Goal: Task Accomplishment & Management: Manage account settings

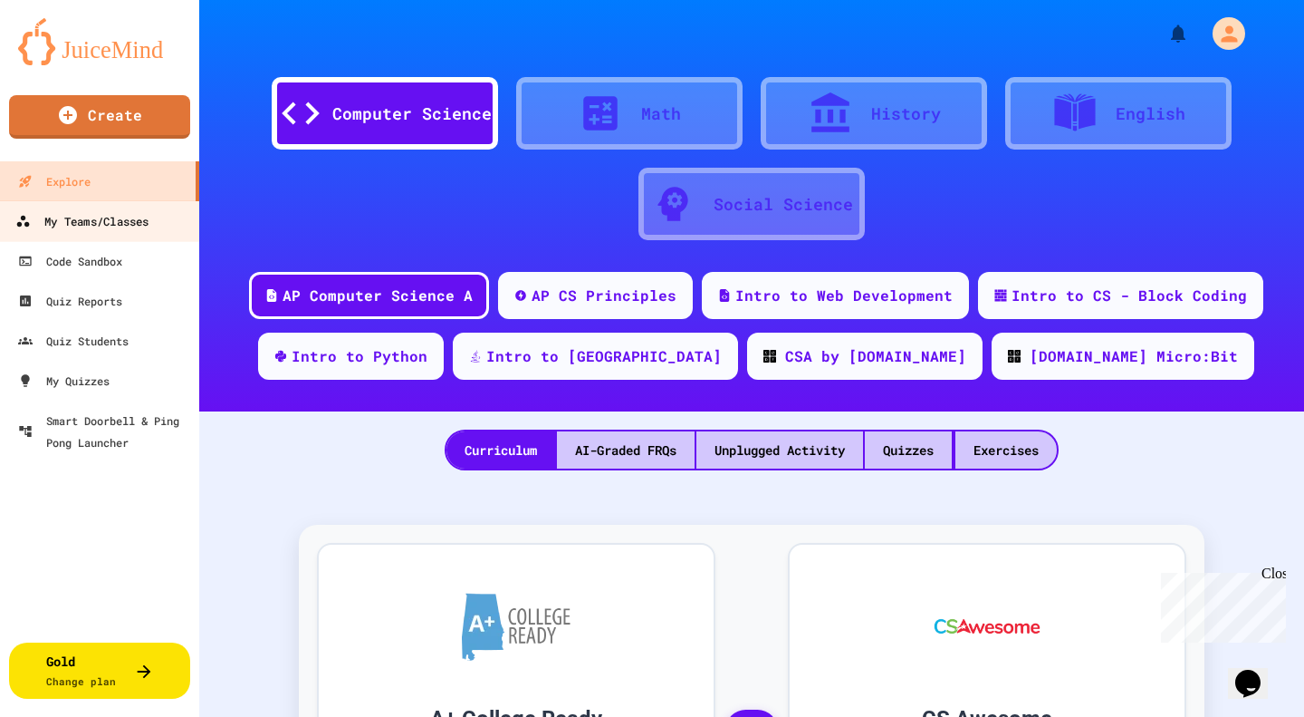
click at [119, 207] on link "My Teams/Classes" at bounding box center [100, 220] width 206 height 41
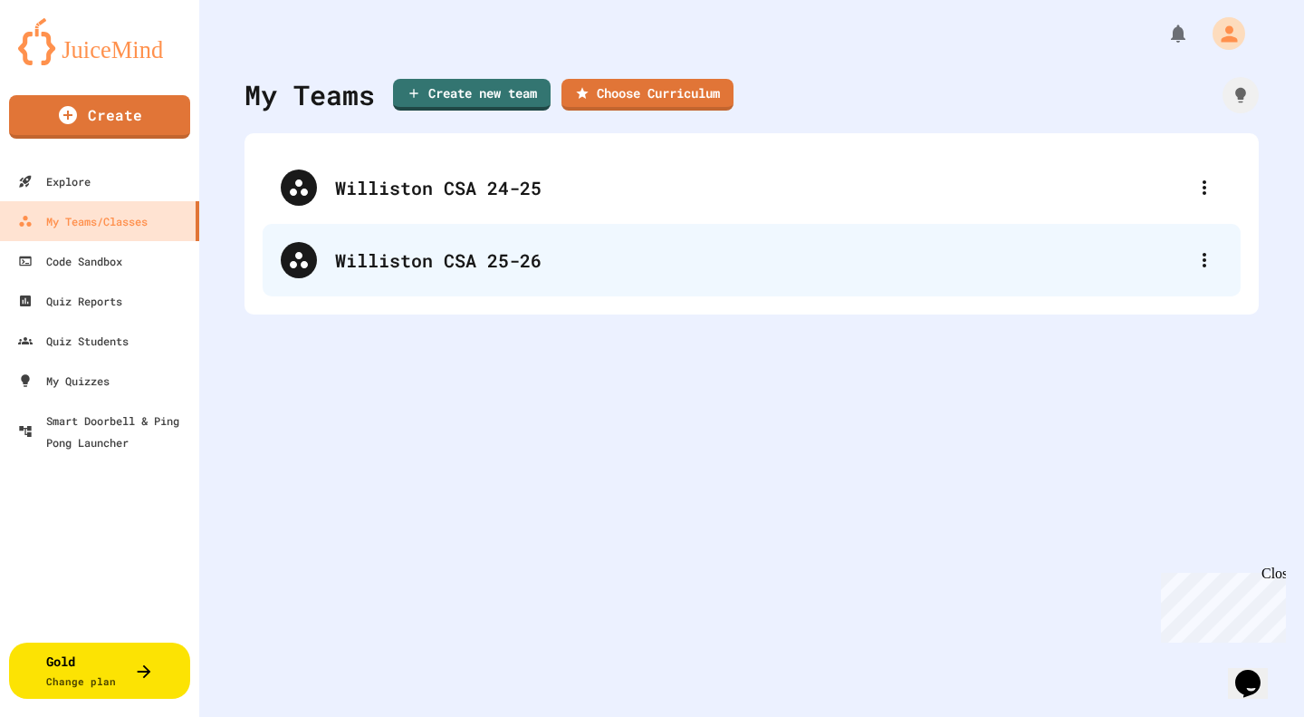
click at [453, 243] on div "Williston CSA 25-26" at bounding box center [752, 260] width 978 height 72
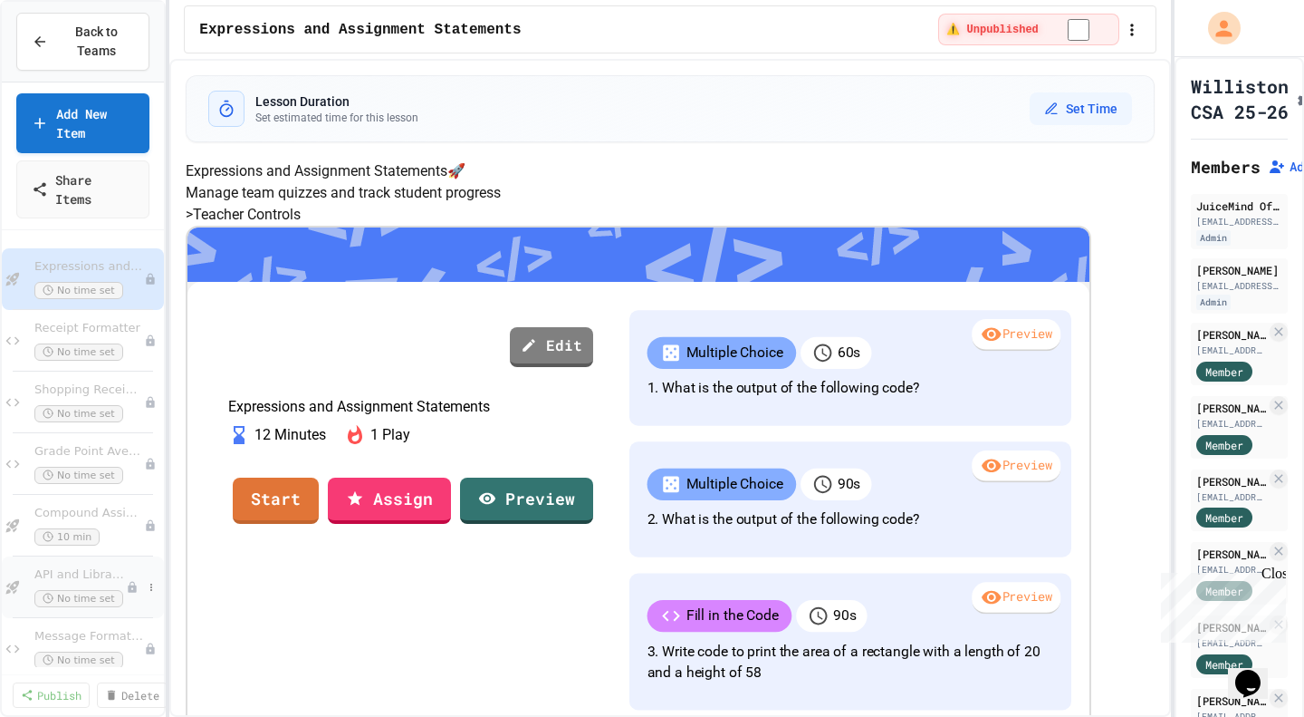
scroll to position [455, 0]
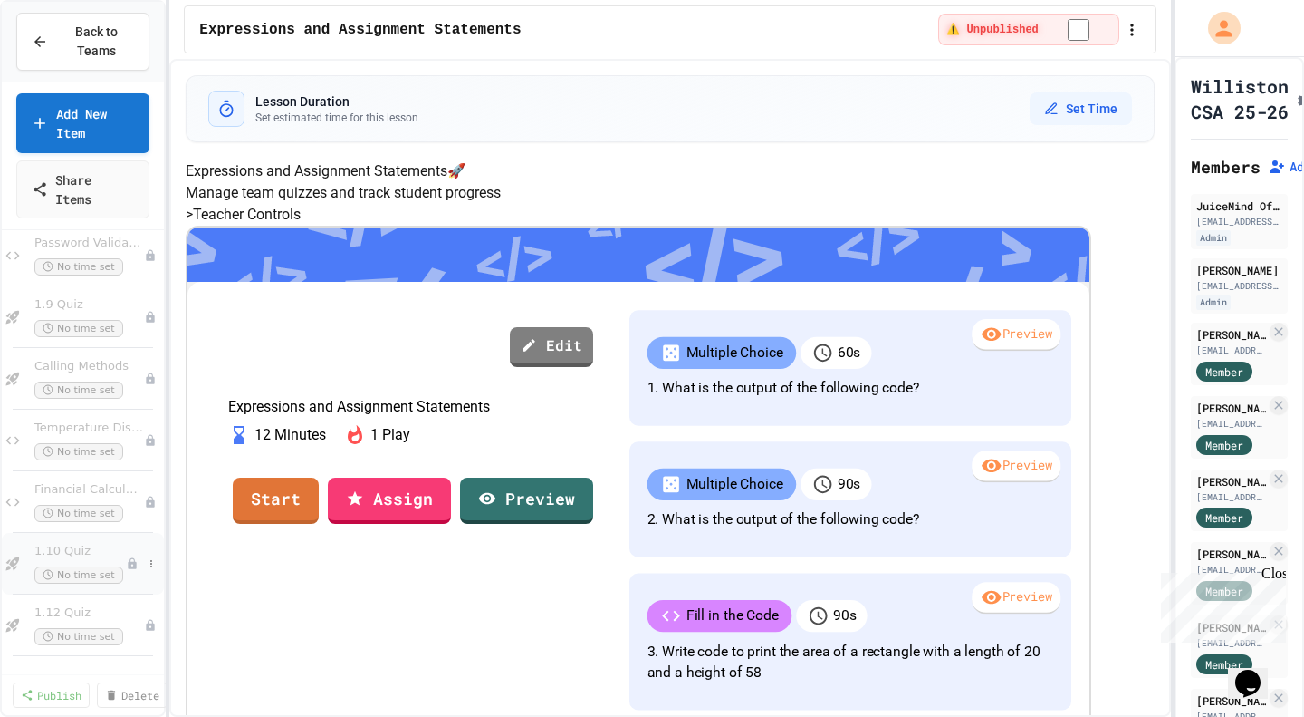
click at [78, 537] on div "1.10 Quiz No time set" at bounding box center [83, 564] width 162 height 62
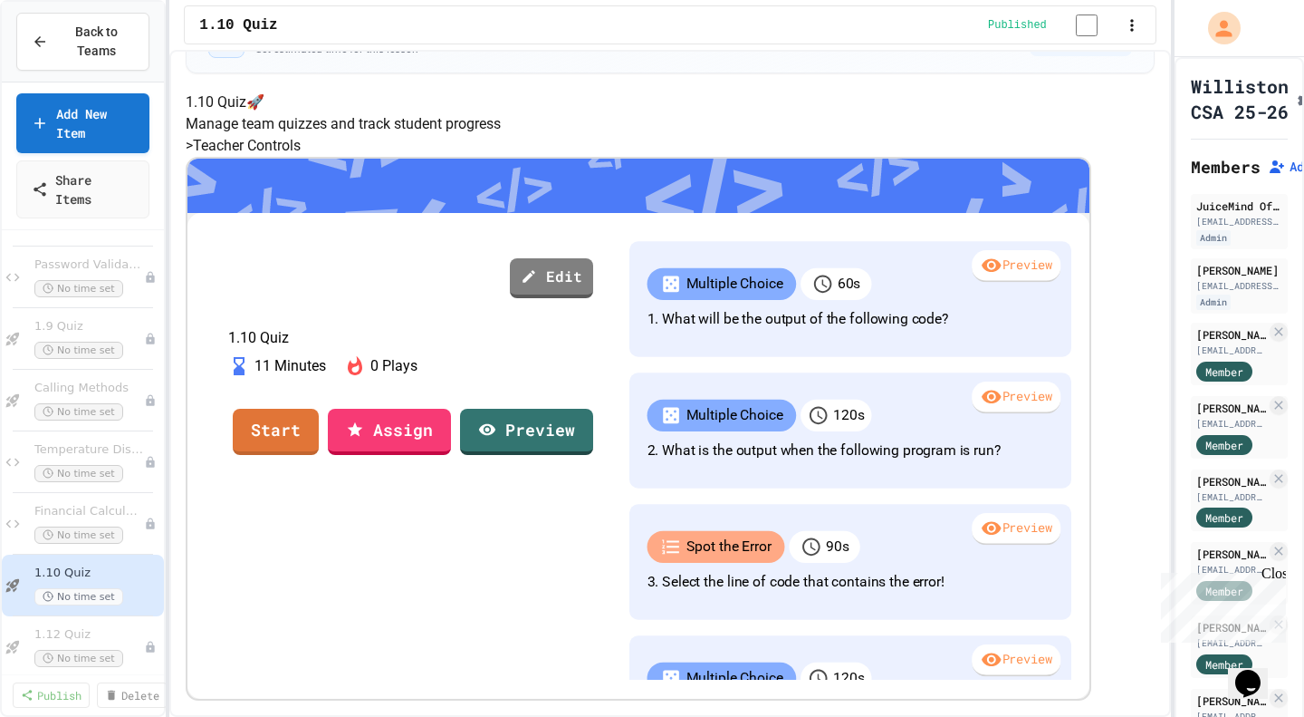
scroll to position [131, 0]
click at [447, 454] on link "Assign" at bounding box center [389, 429] width 114 height 49
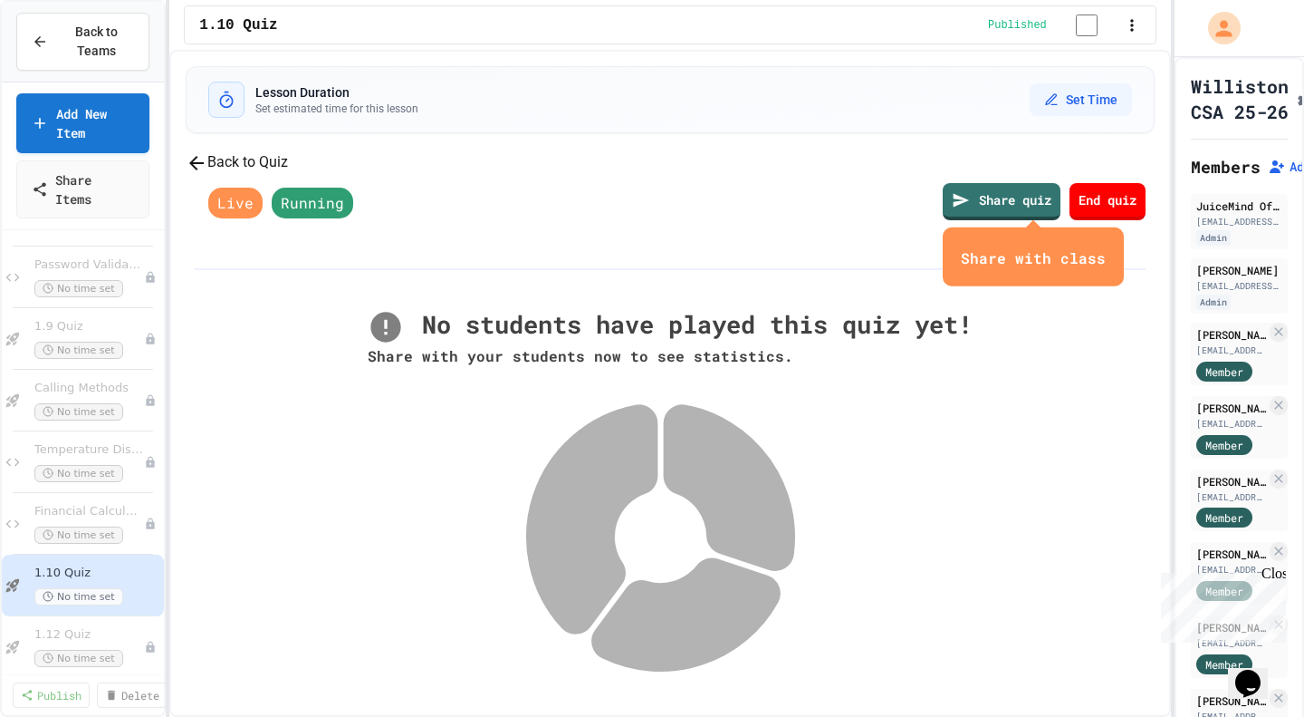
click at [288, 174] on button "Back to Quiz" at bounding box center [237, 162] width 102 height 23
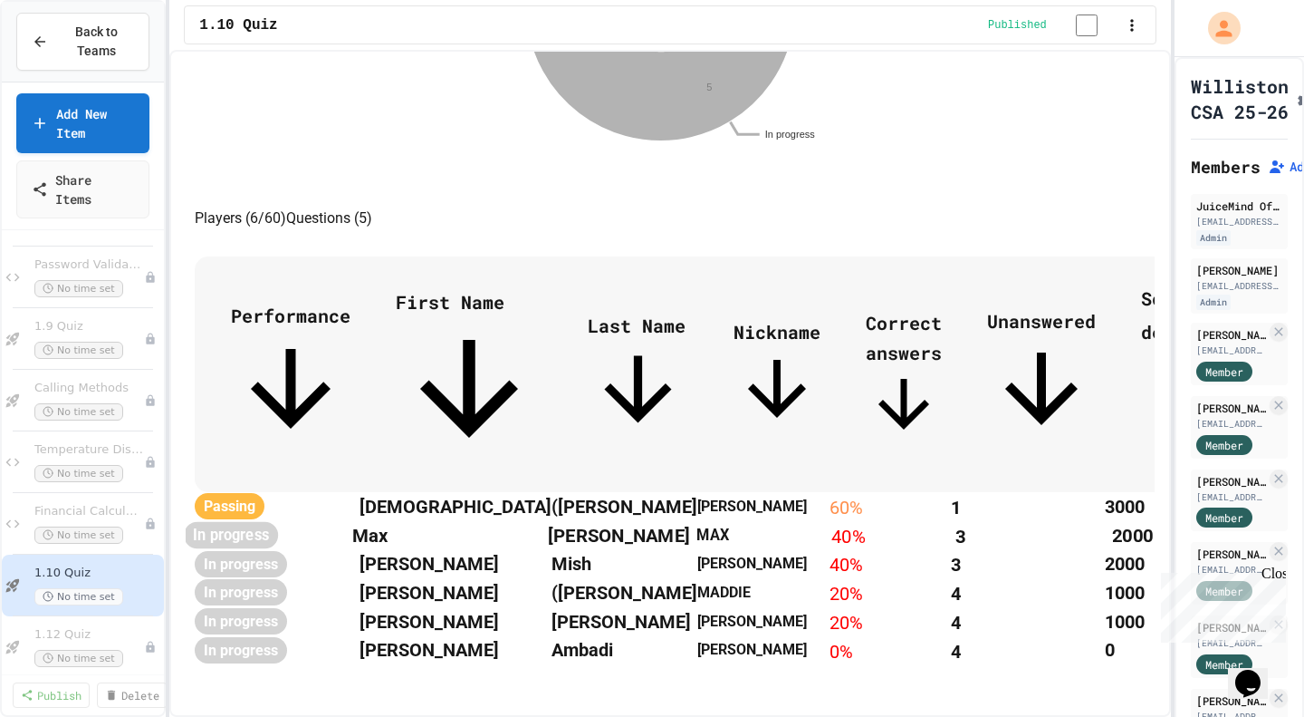
scroll to position [858, 0]
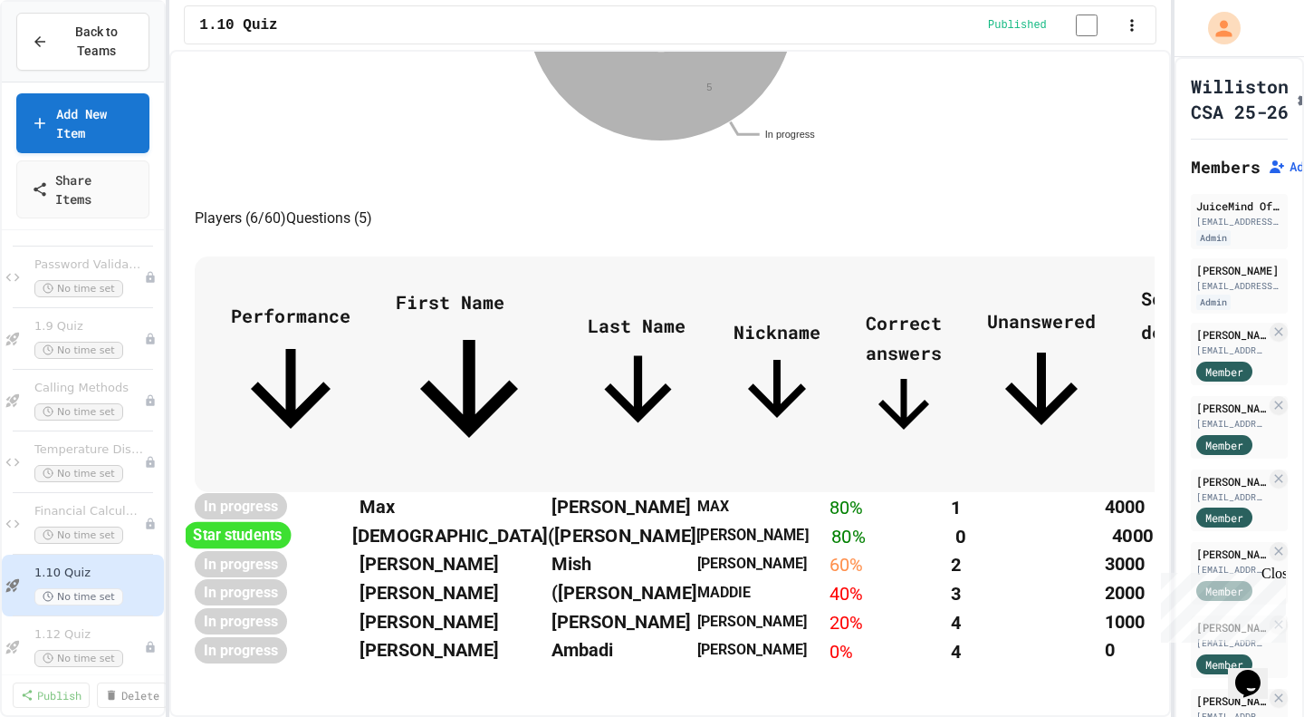
click at [291, 522] on span "Star students" at bounding box center [237, 535] width 107 height 27
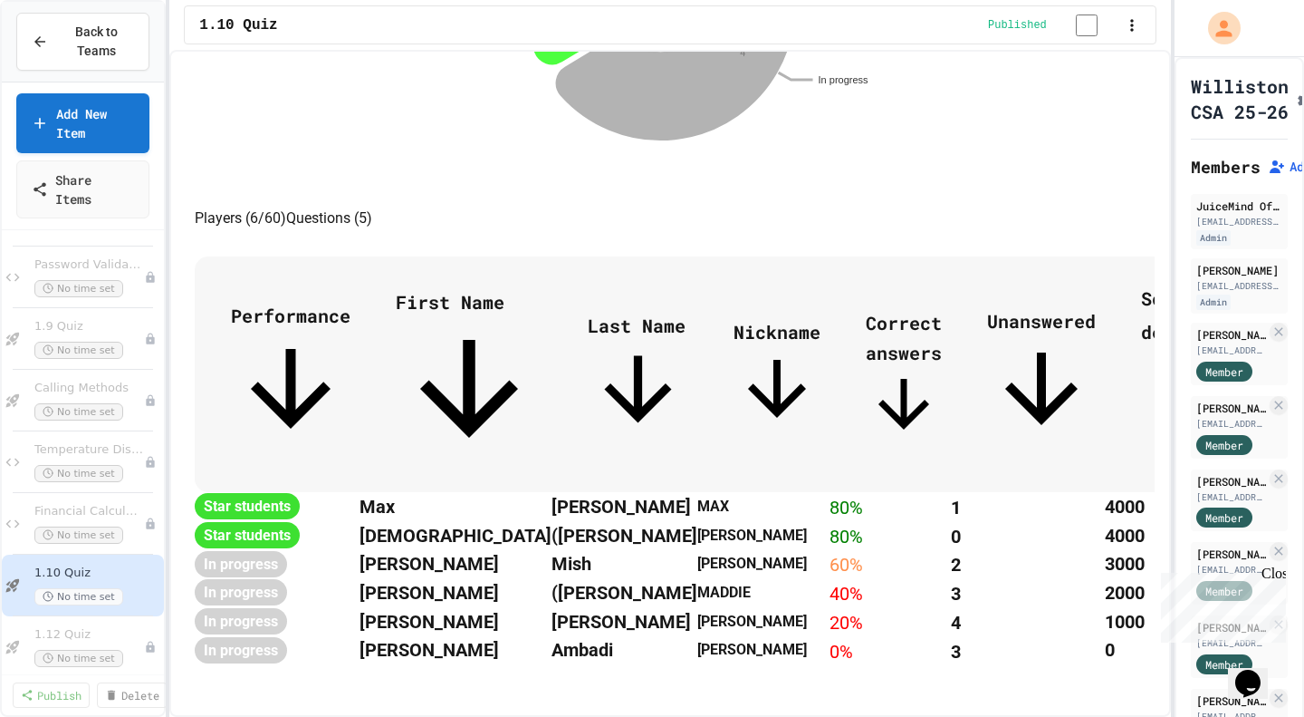
scroll to position [0, 0]
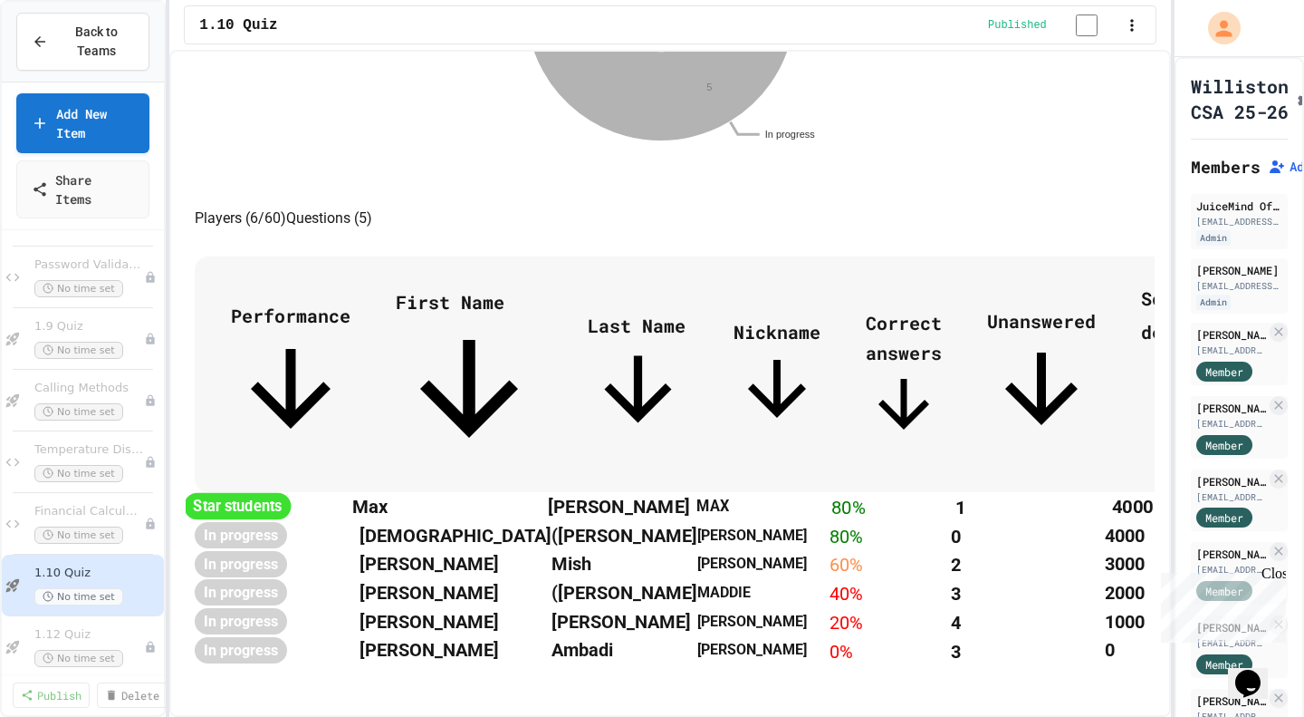
click at [291, 493] on span "Star students" at bounding box center [237, 506] width 107 height 27
click at [693, 635] on th "Ambadi" at bounding box center [622, 649] width 149 height 29
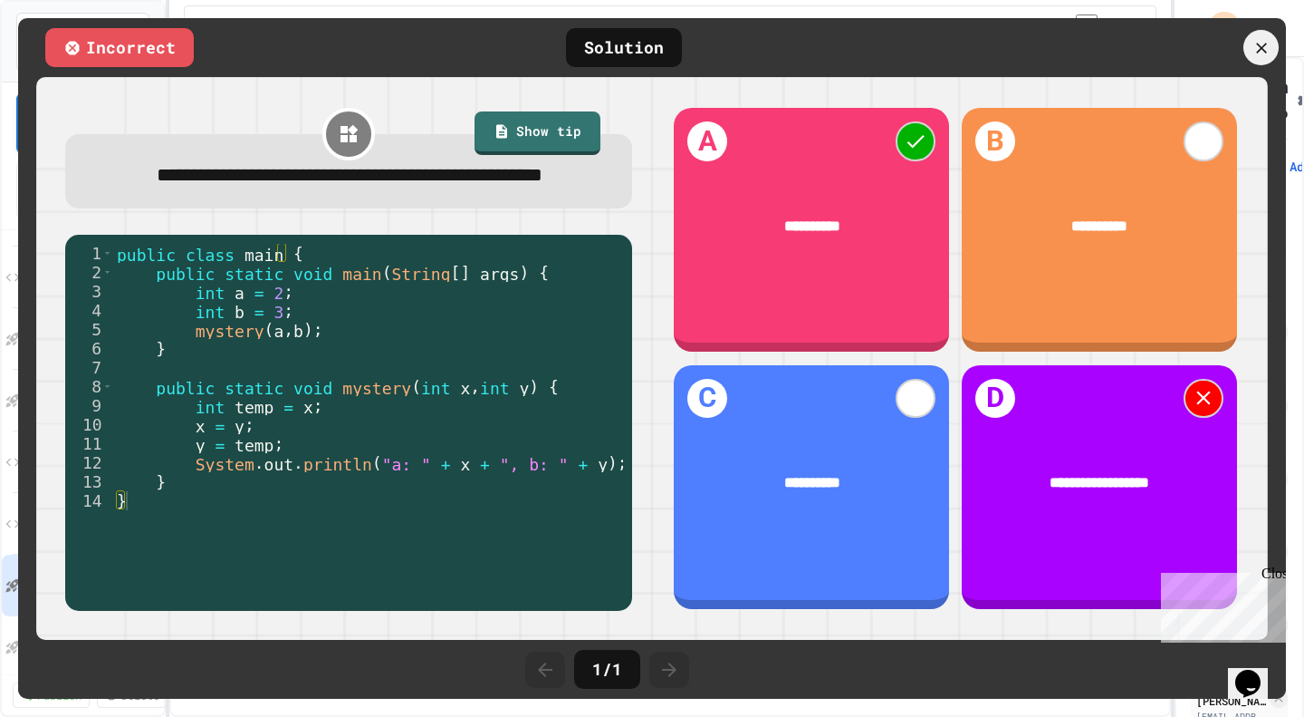
click at [1263, 43] on icon at bounding box center [1261, 47] width 18 height 18
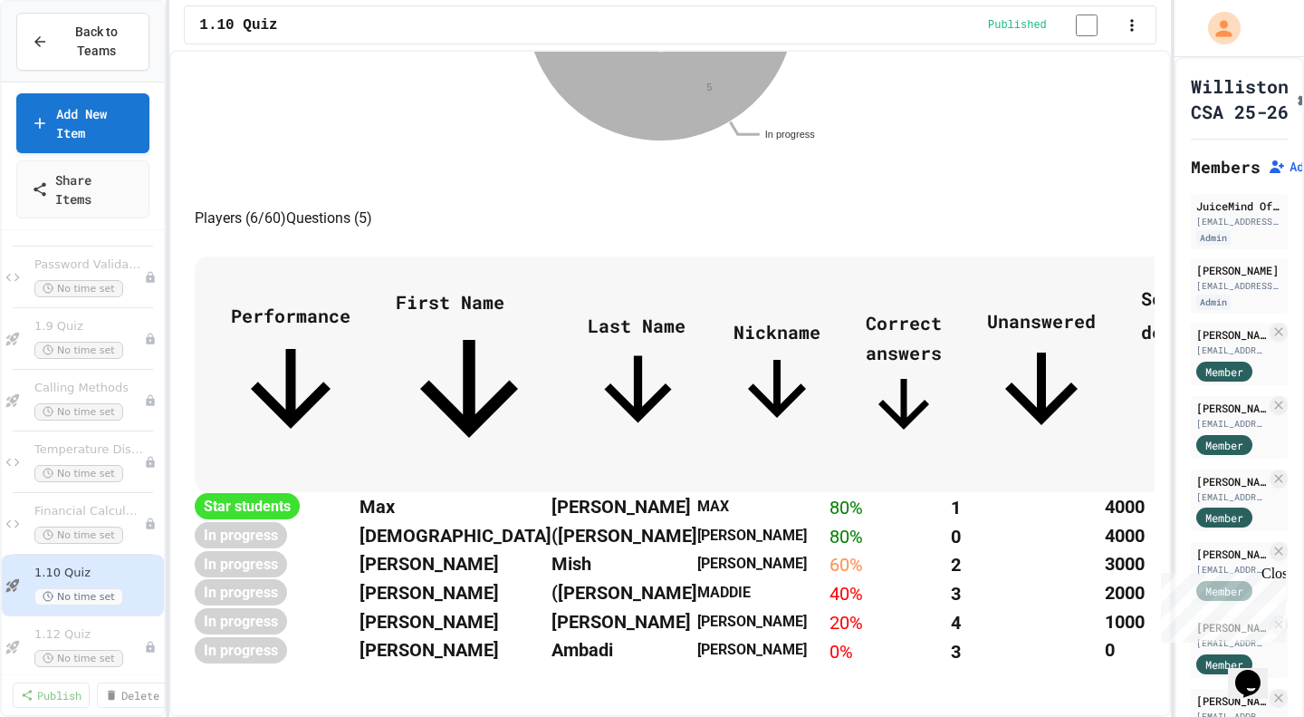
scroll to position [0, 0]
click at [542, 578] on th "[PERSON_NAME]" at bounding box center [450, 592] width 196 height 29
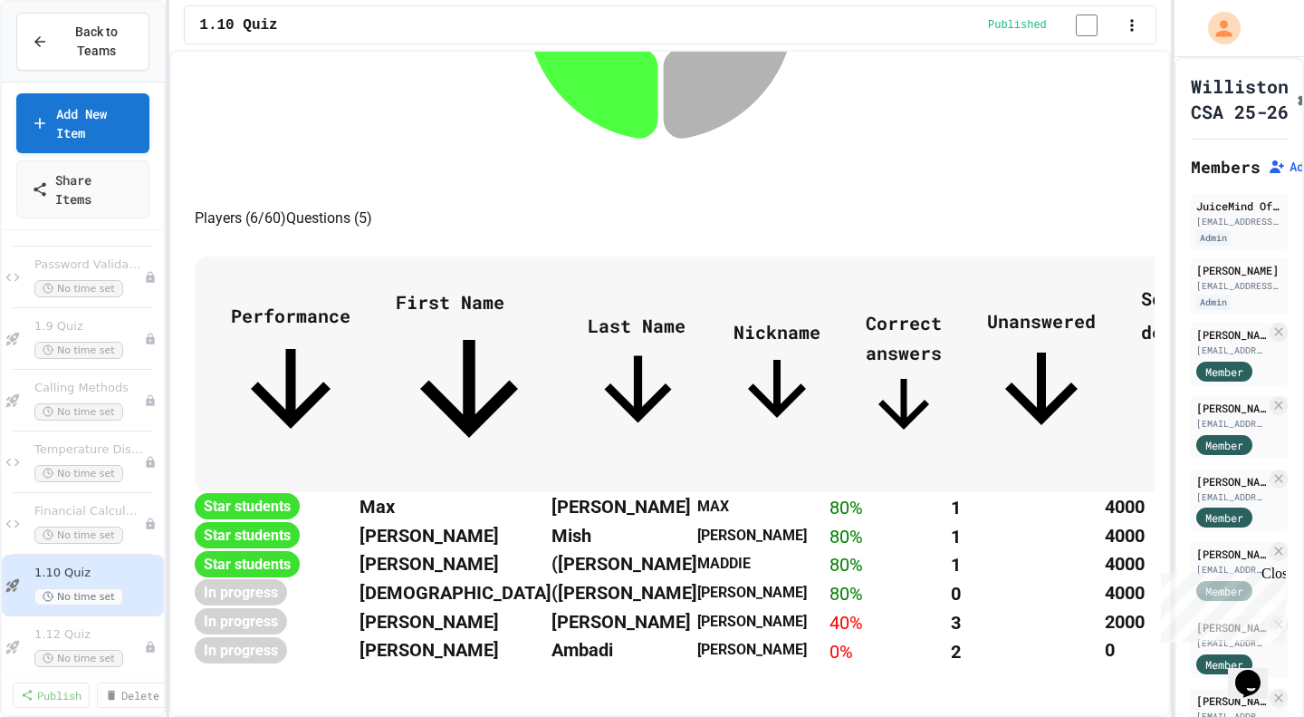
click at [278, 636] on span "In progress" at bounding box center [231, 649] width 94 height 27
click at [626, 635] on th "Ambadi" at bounding box center [622, 649] width 149 height 29
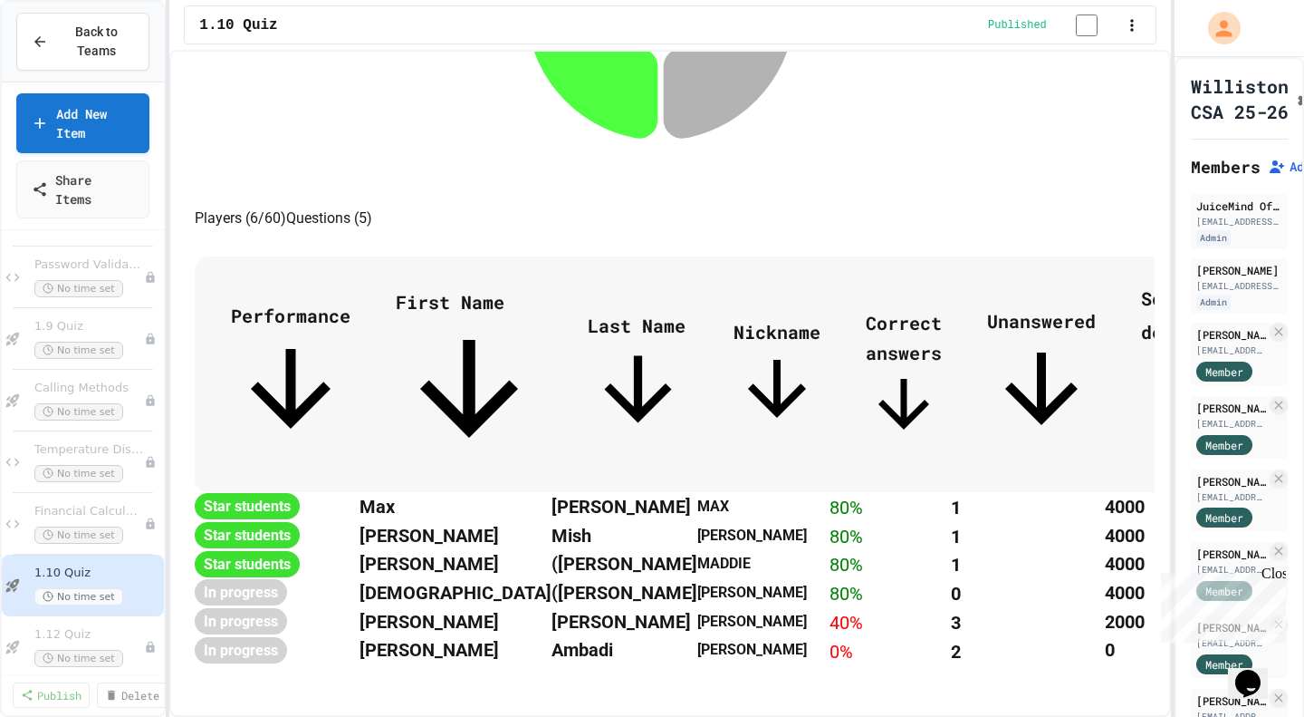
scroll to position [0, 0]
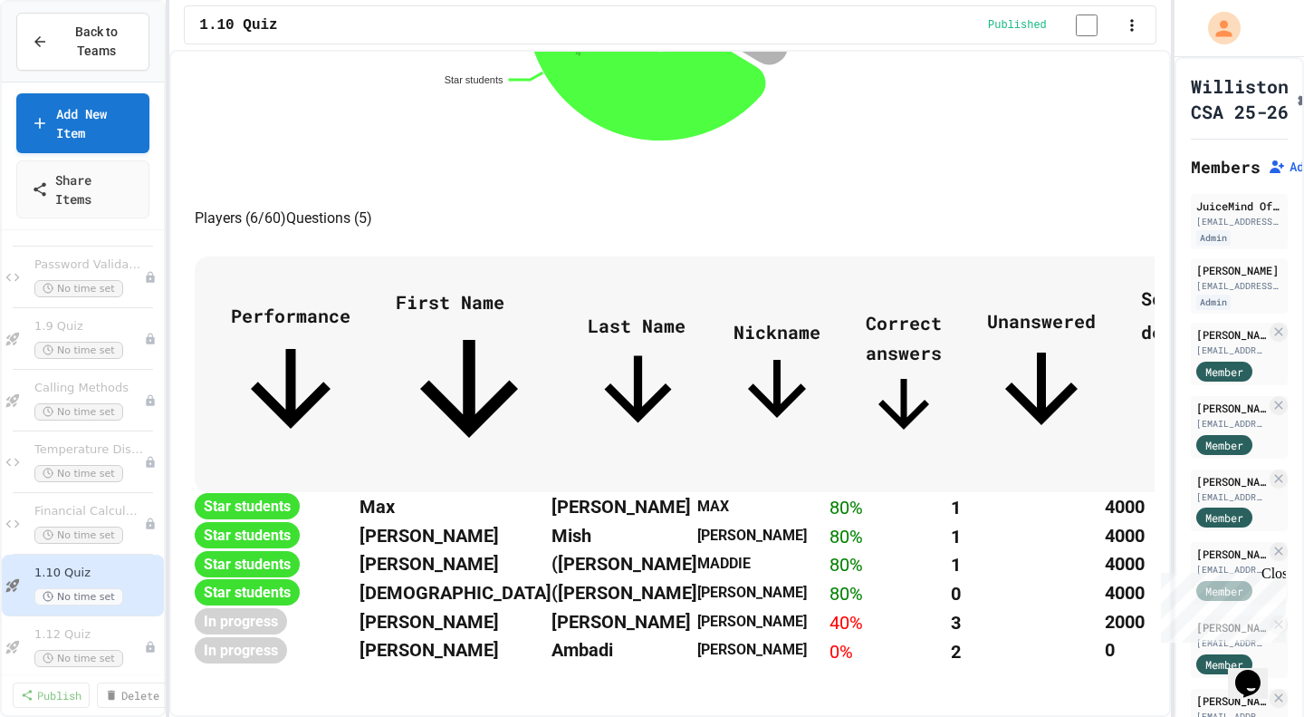
click at [548, 549] on th "[PERSON_NAME]" at bounding box center [450, 563] width 196 height 29
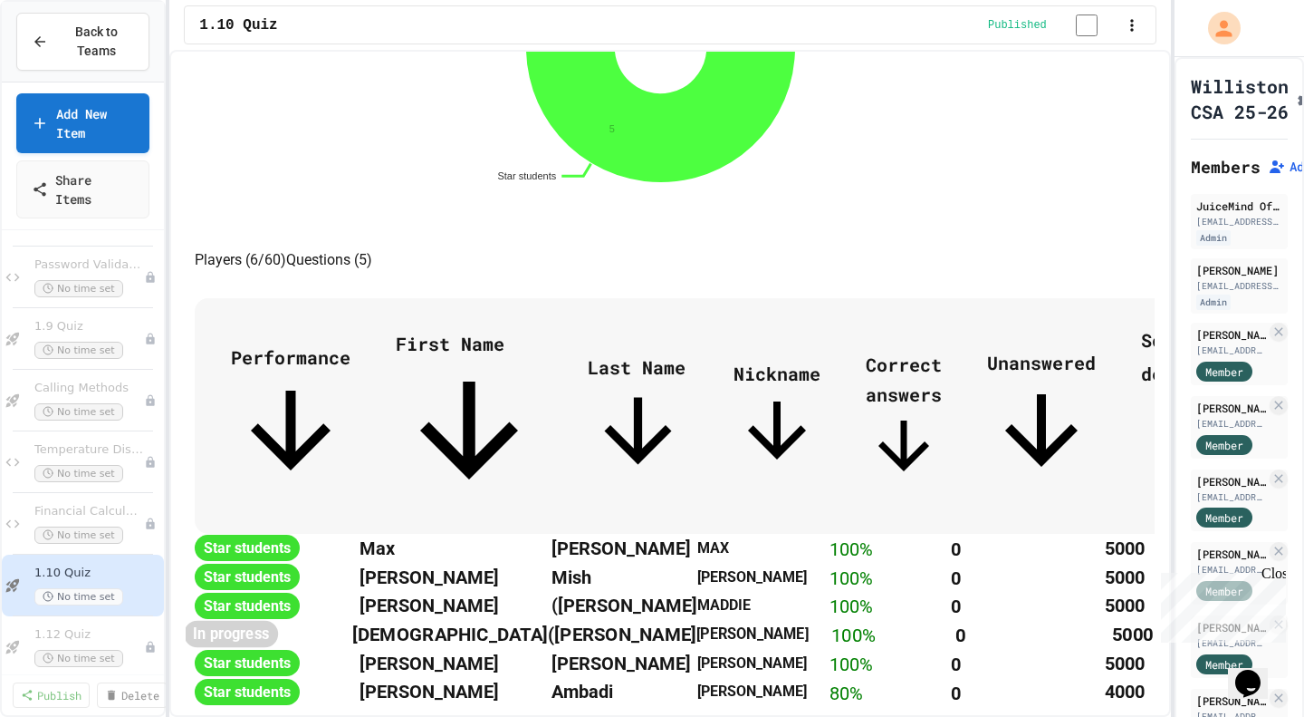
scroll to position [575, 0]
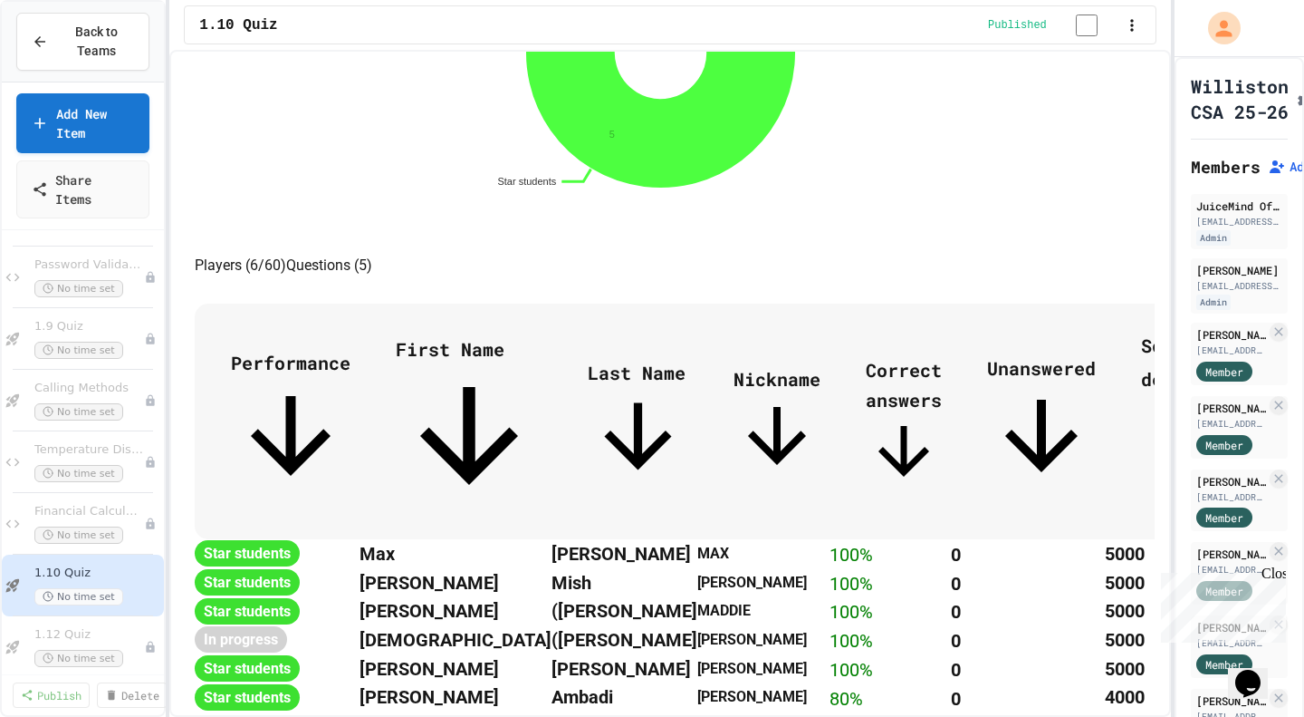
click at [1279, 651] on div "Opens Chat This icon Opens the chat window." at bounding box center [1257, 651] width 43 height 0
click at [1257, 669] on icon "Chat widget" at bounding box center [1248, 682] width 25 height 27
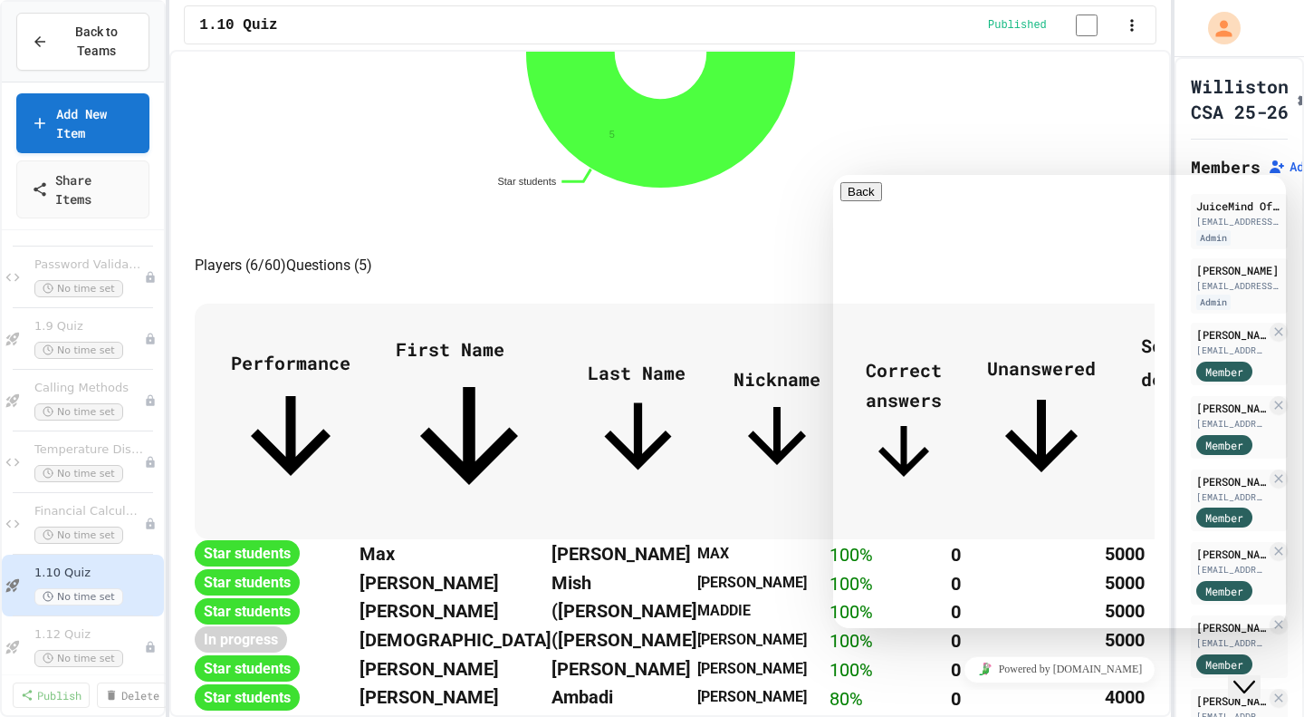
click at [900, 692] on div "Rate this chat Upload File Insert emoji" at bounding box center [1060, 719] width 438 height 55
click at [890, 692] on textarea at bounding box center [911, 699] width 140 height 14
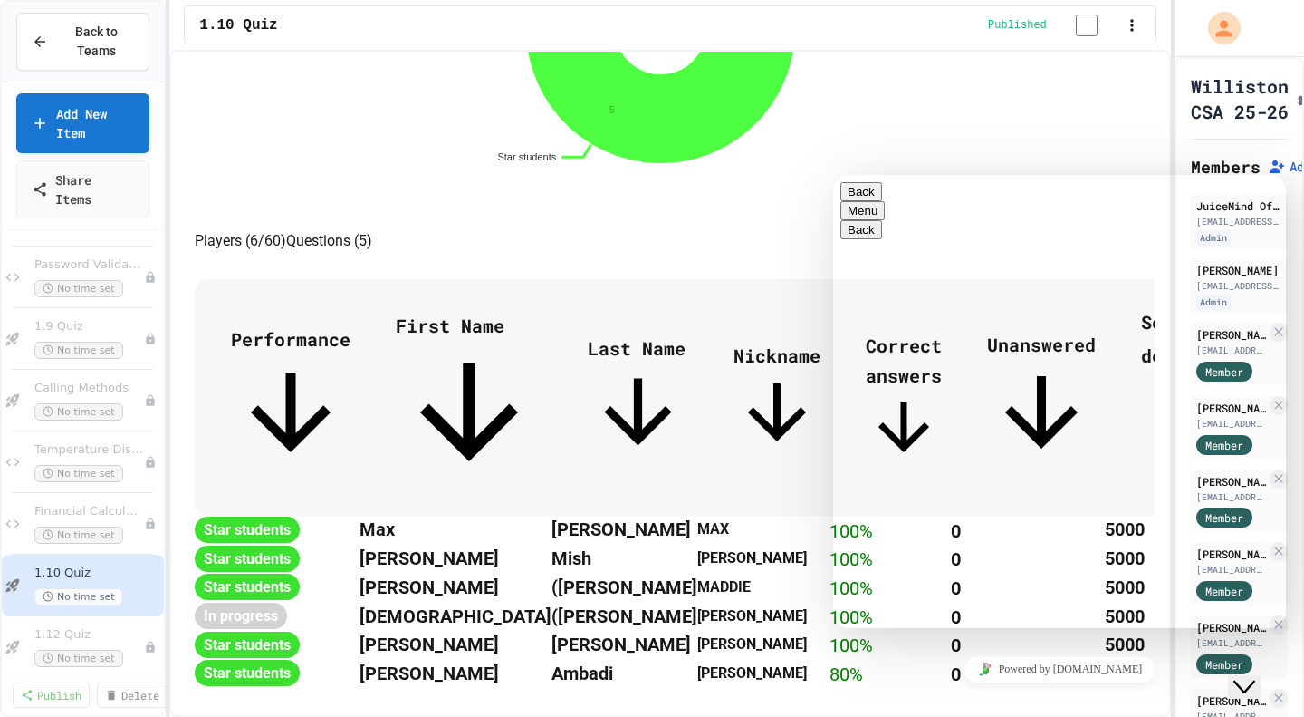
scroll to position [551, 0]
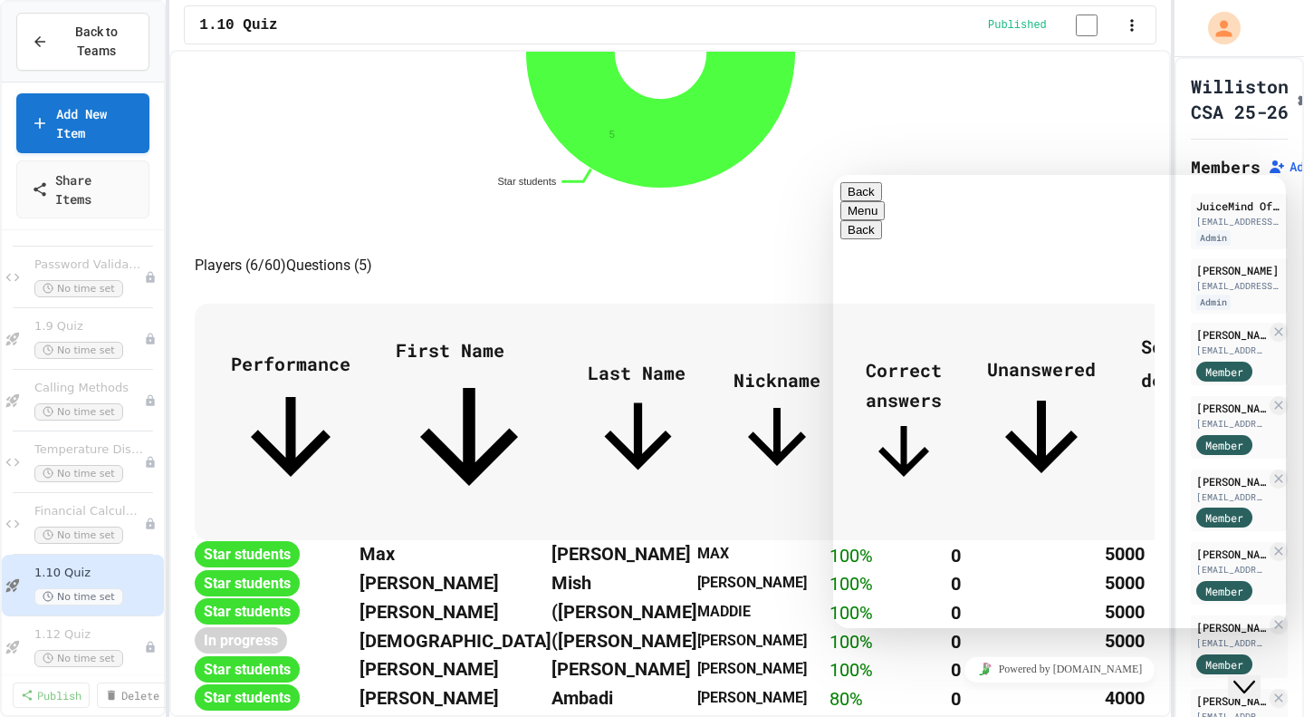
type textarea "**********"
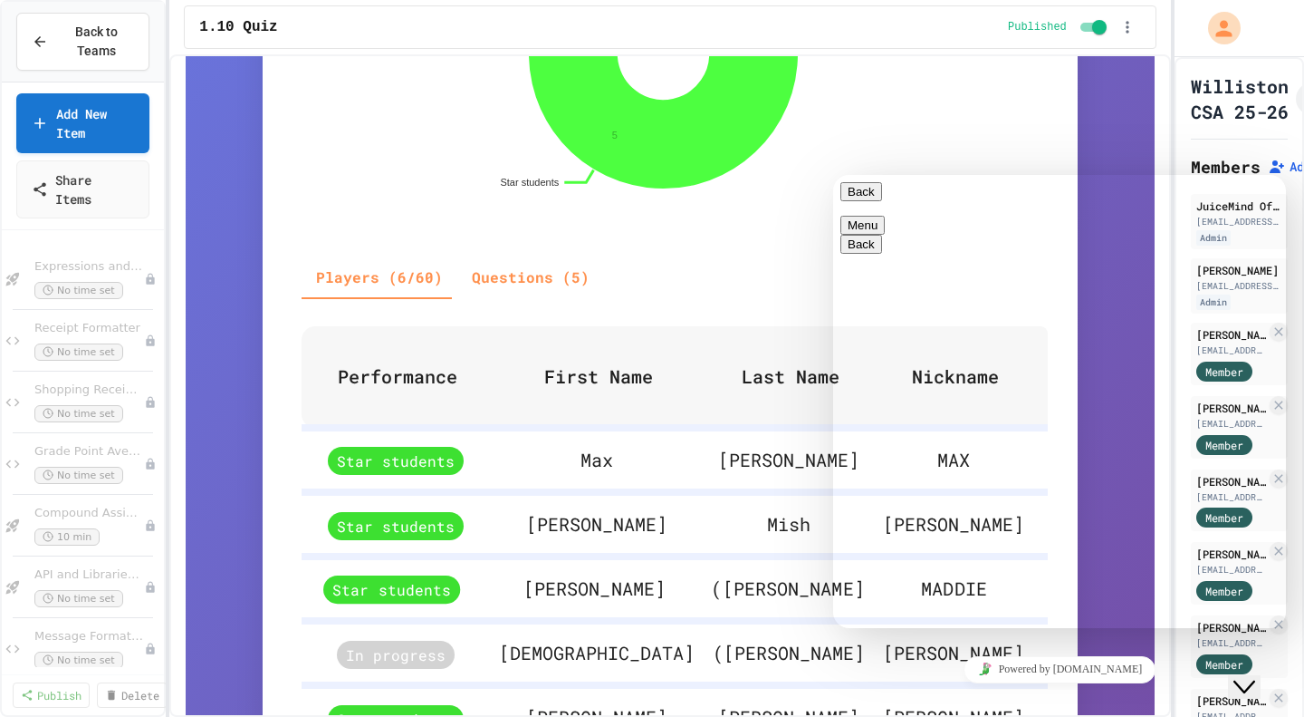
scroll to position [833, 0]
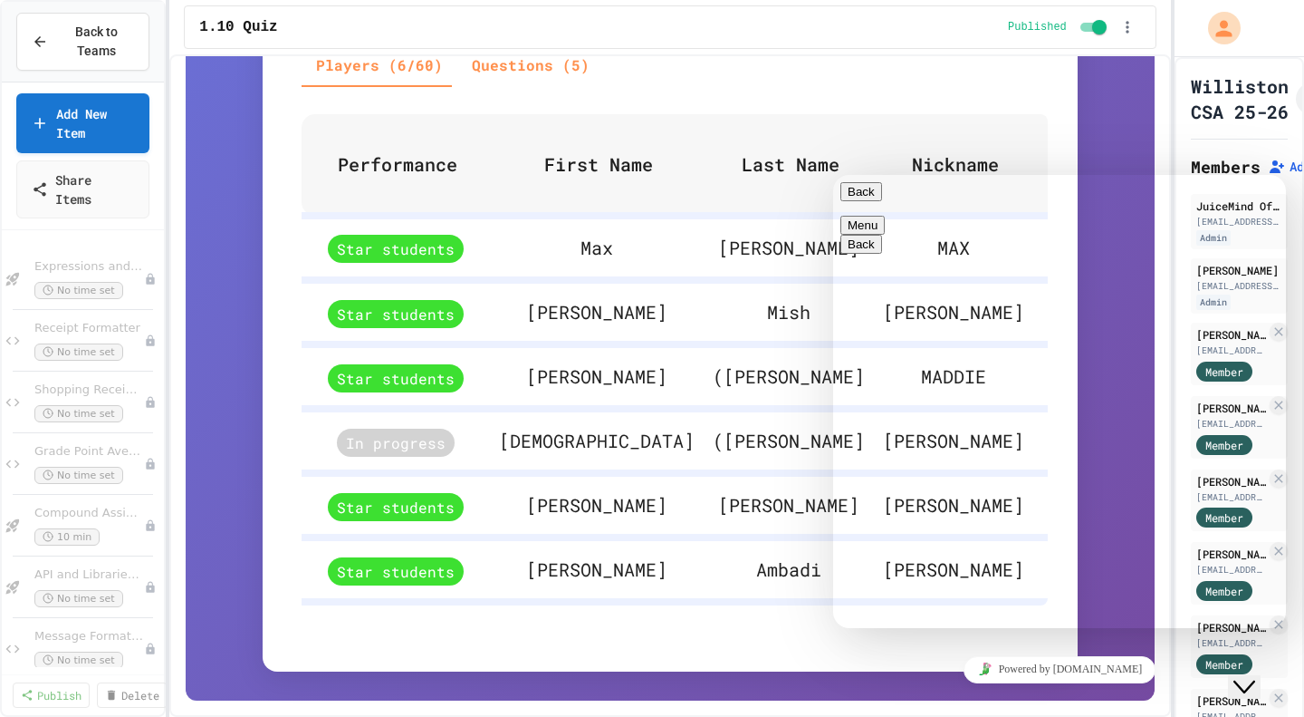
click at [885, 216] on button "Menu" at bounding box center [863, 225] width 44 height 19
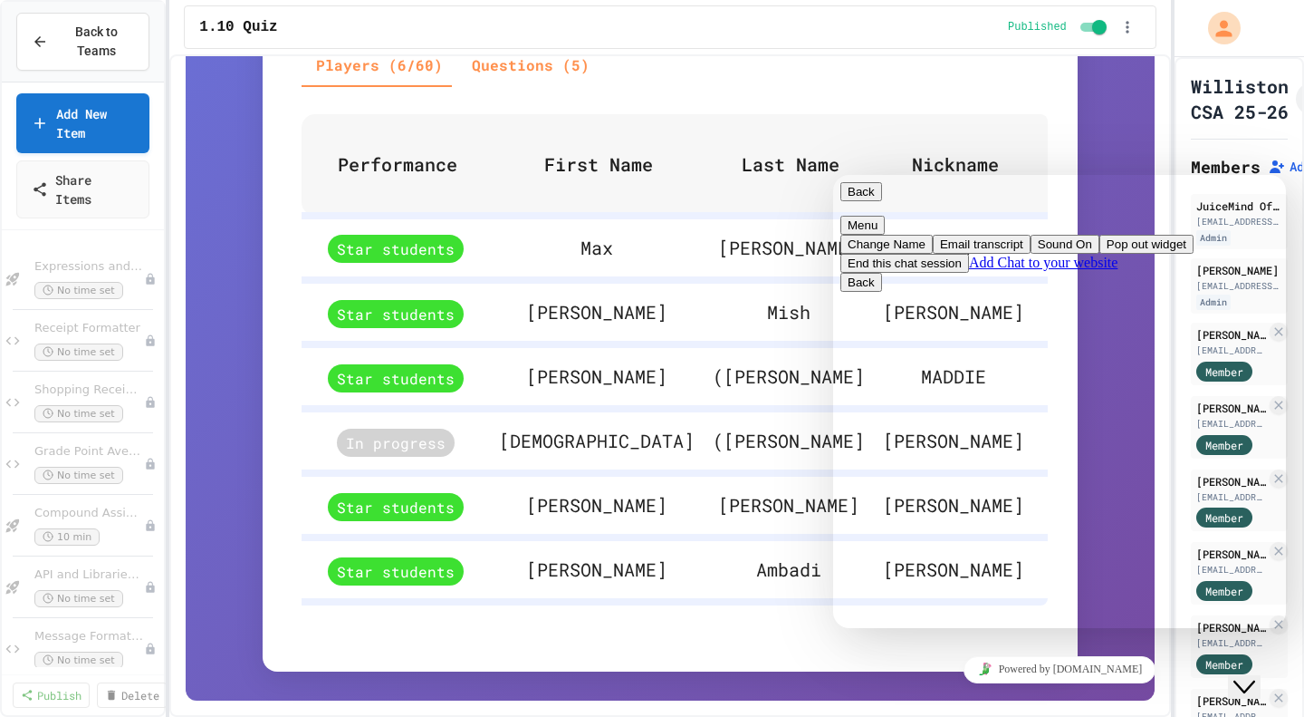
click at [762, 643] on div "**********" at bounding box center [670, 47] width 815 height 1250
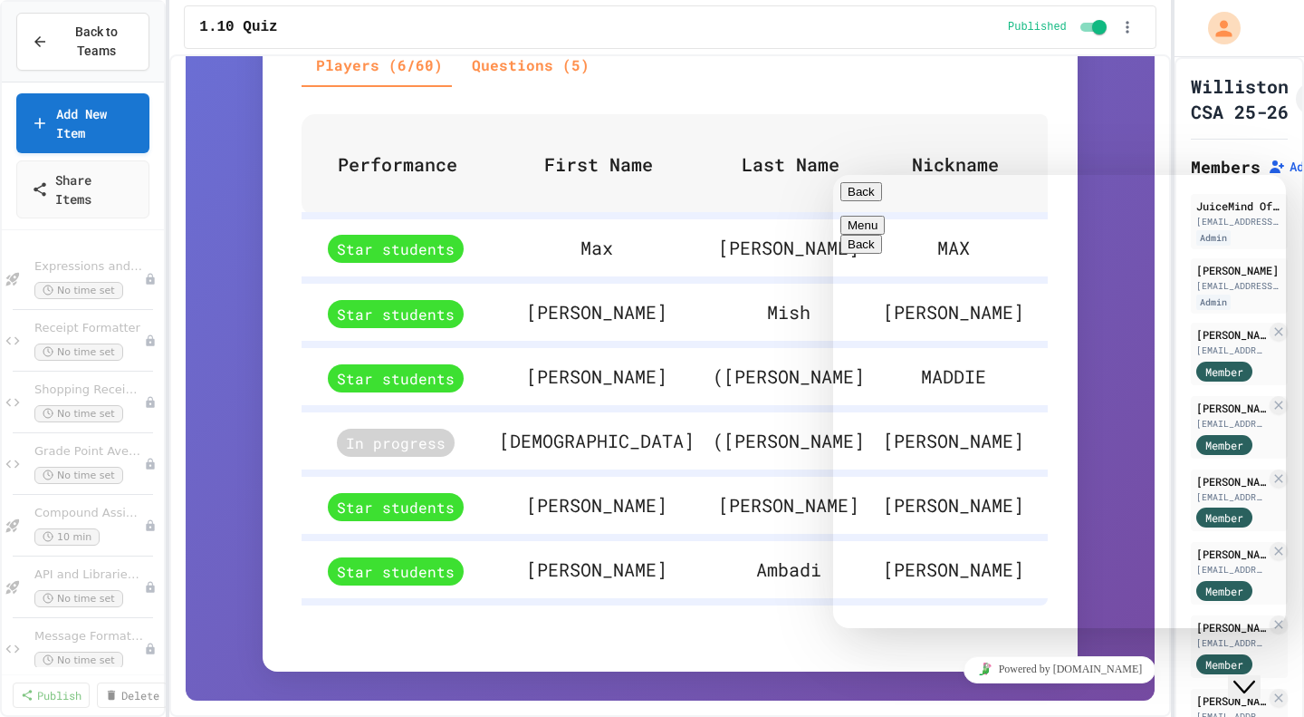
click at [1254, 676] on icon "Close Chat This icon closes the chat window." at bounding box center [1245, 687] width 22 height 22
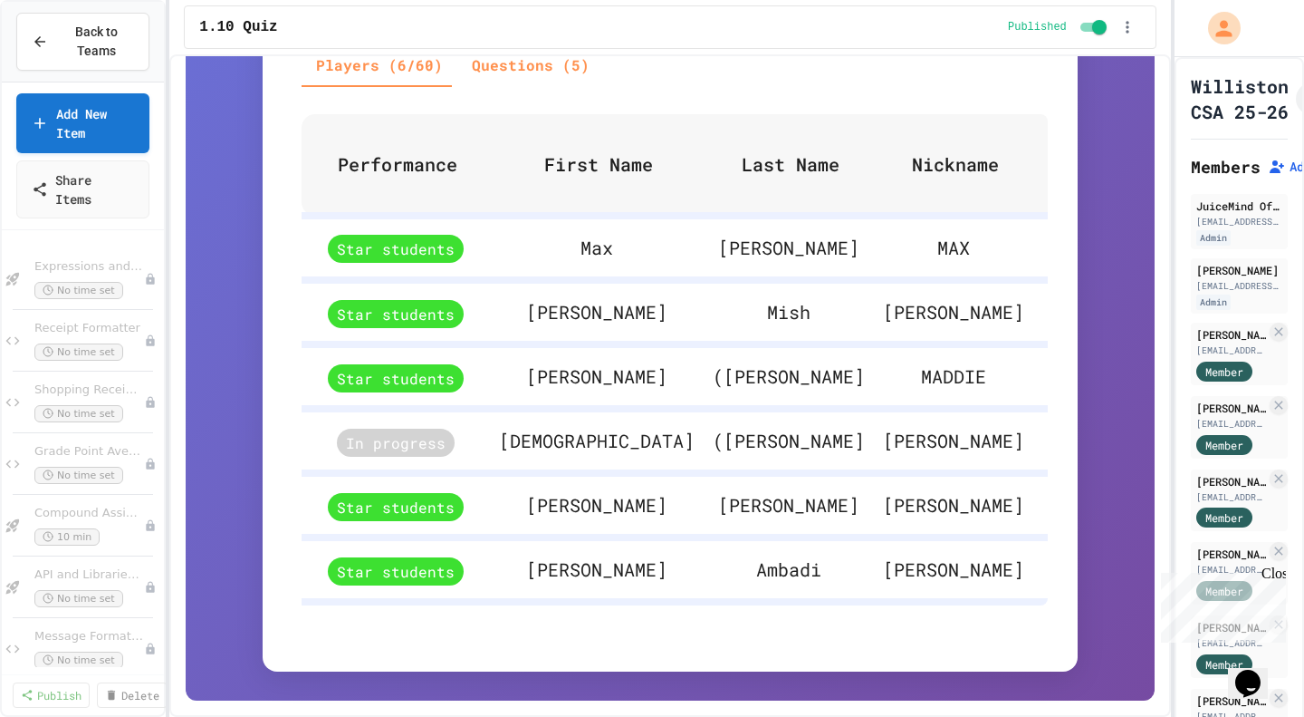
click at [638, 680] on div "**********" at bounding box center [670, 18] width 969 height 1364
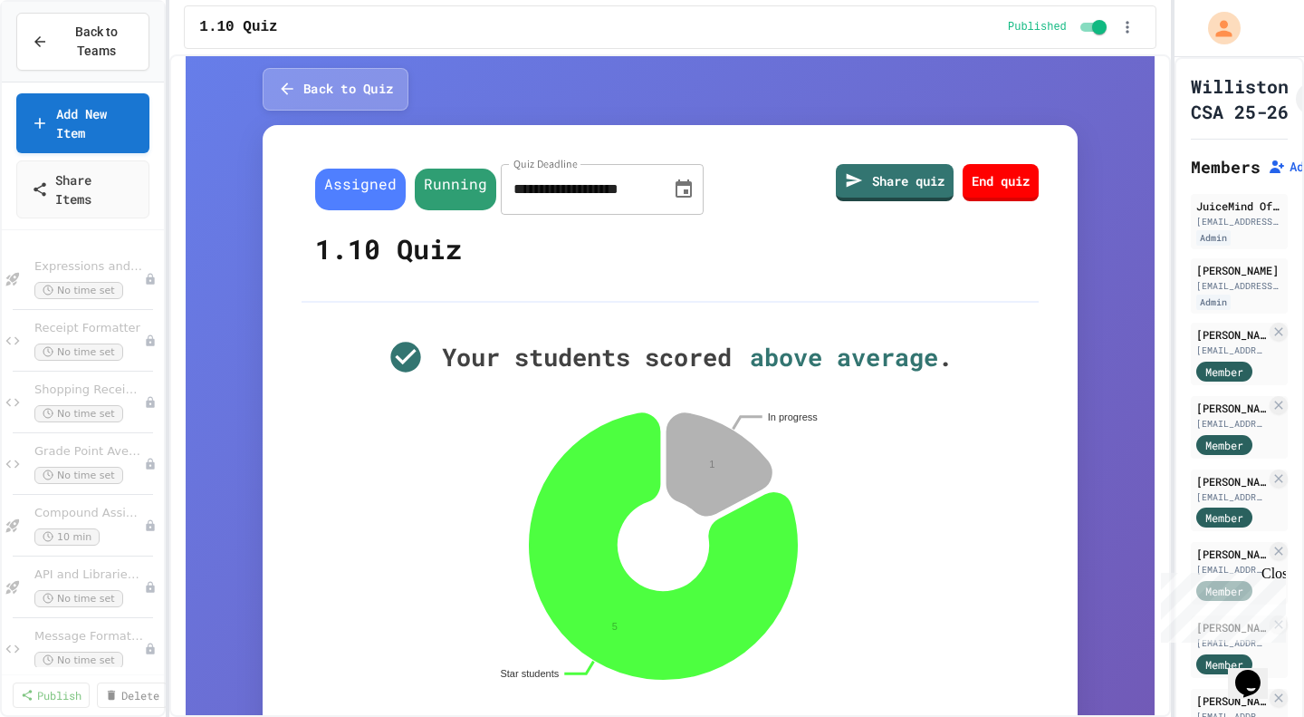
scroll to position [47, 0]
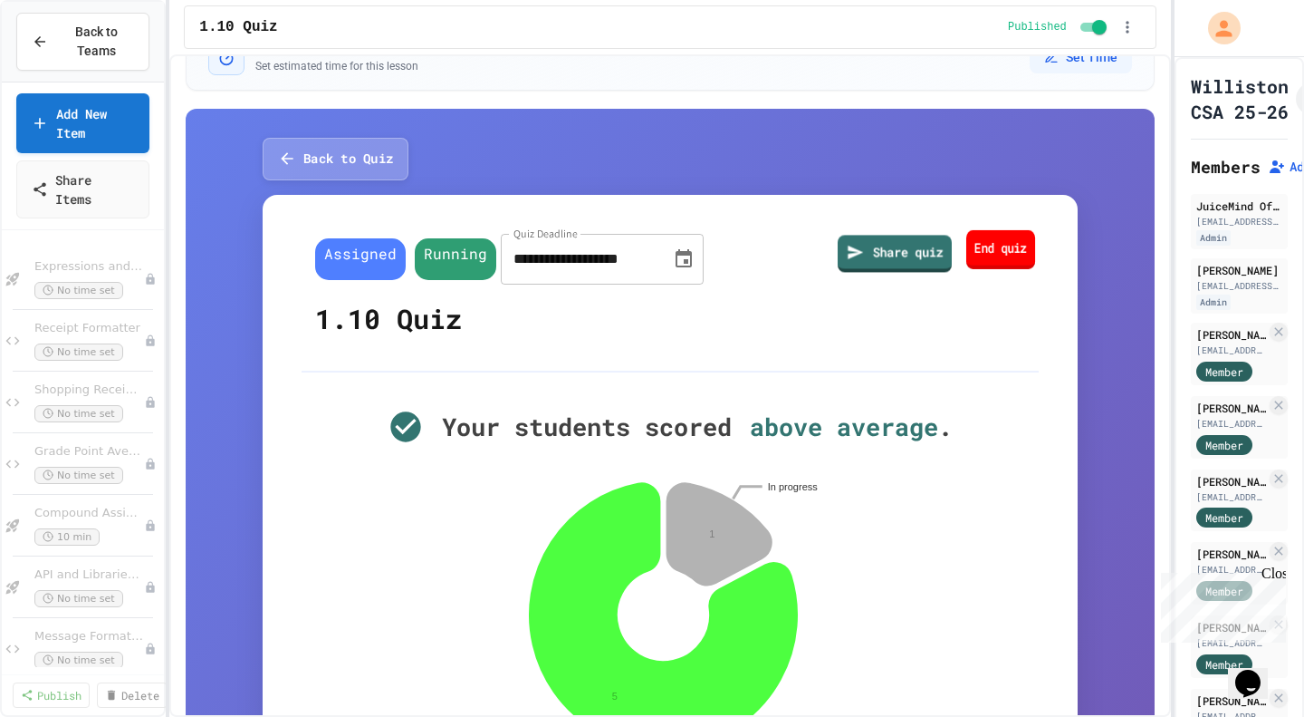
click at [986, 267] on link "End quiz" at bounding box center [1001, 248] width 69 height 39
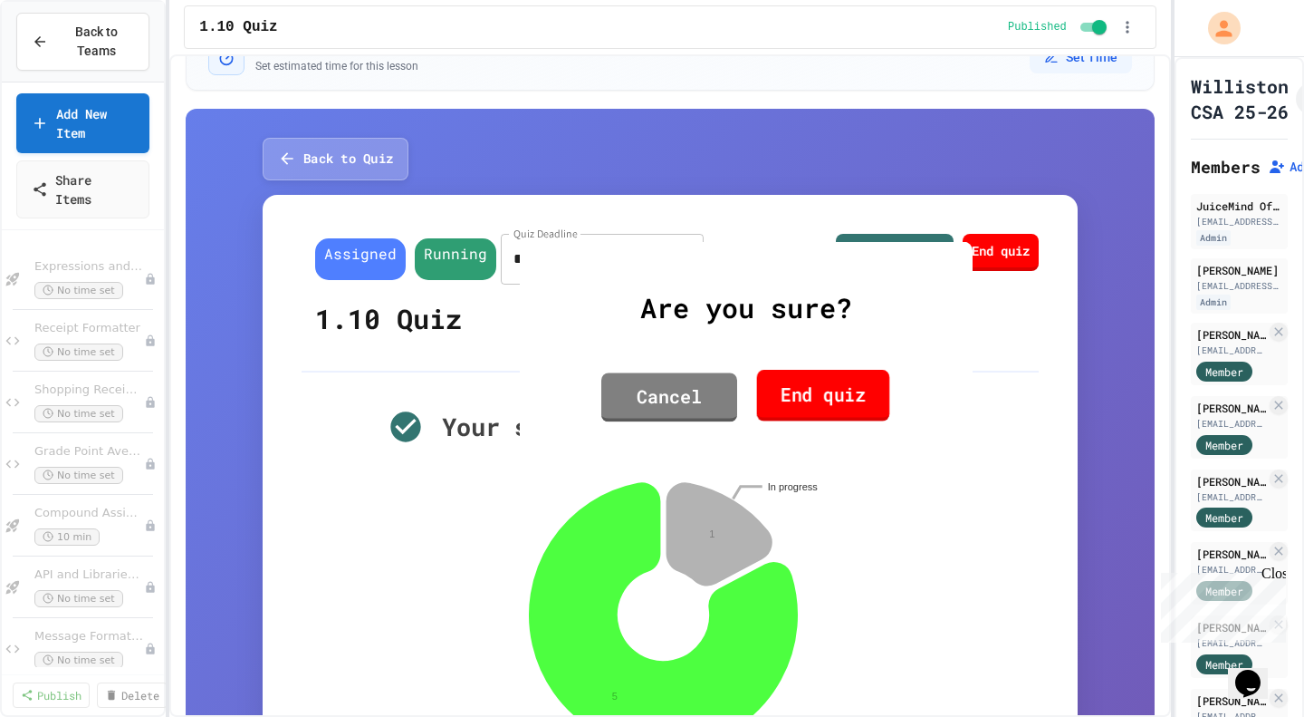
click at [823, 380] on link "End quiz" at bounding box center [823, 396] width 133 height 52
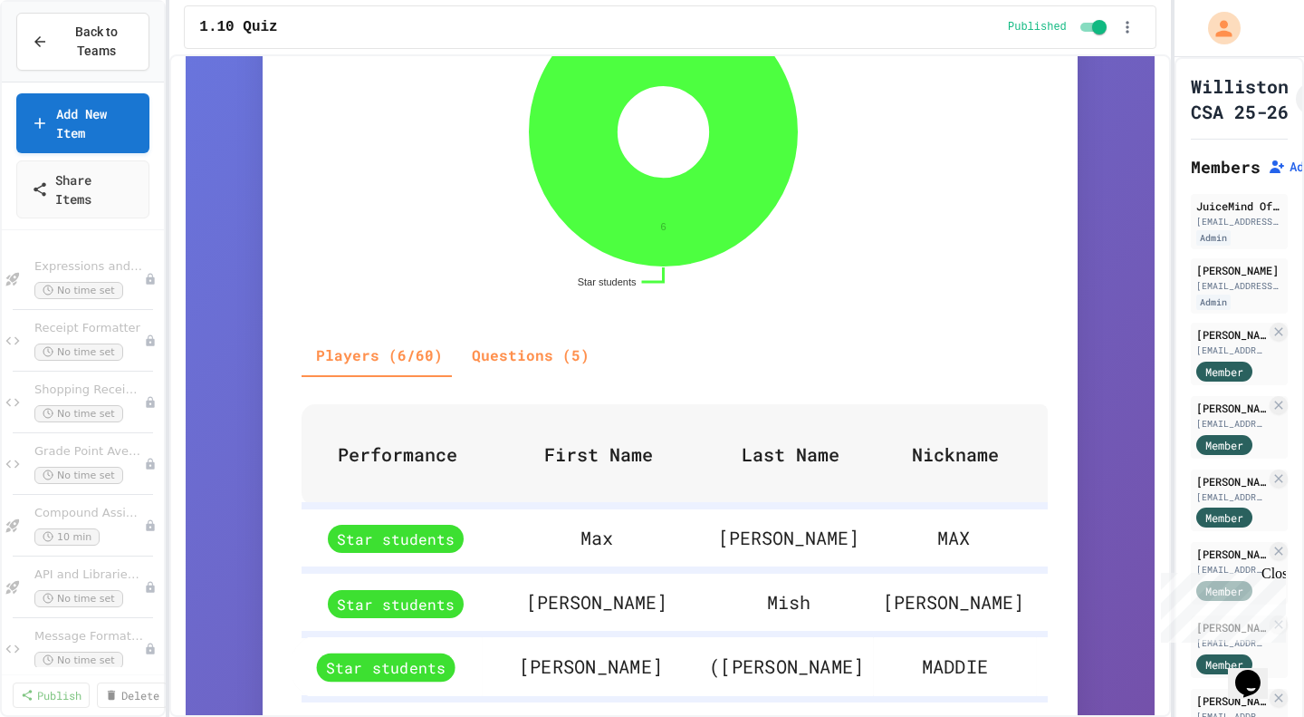
scroll to position [516, 0]
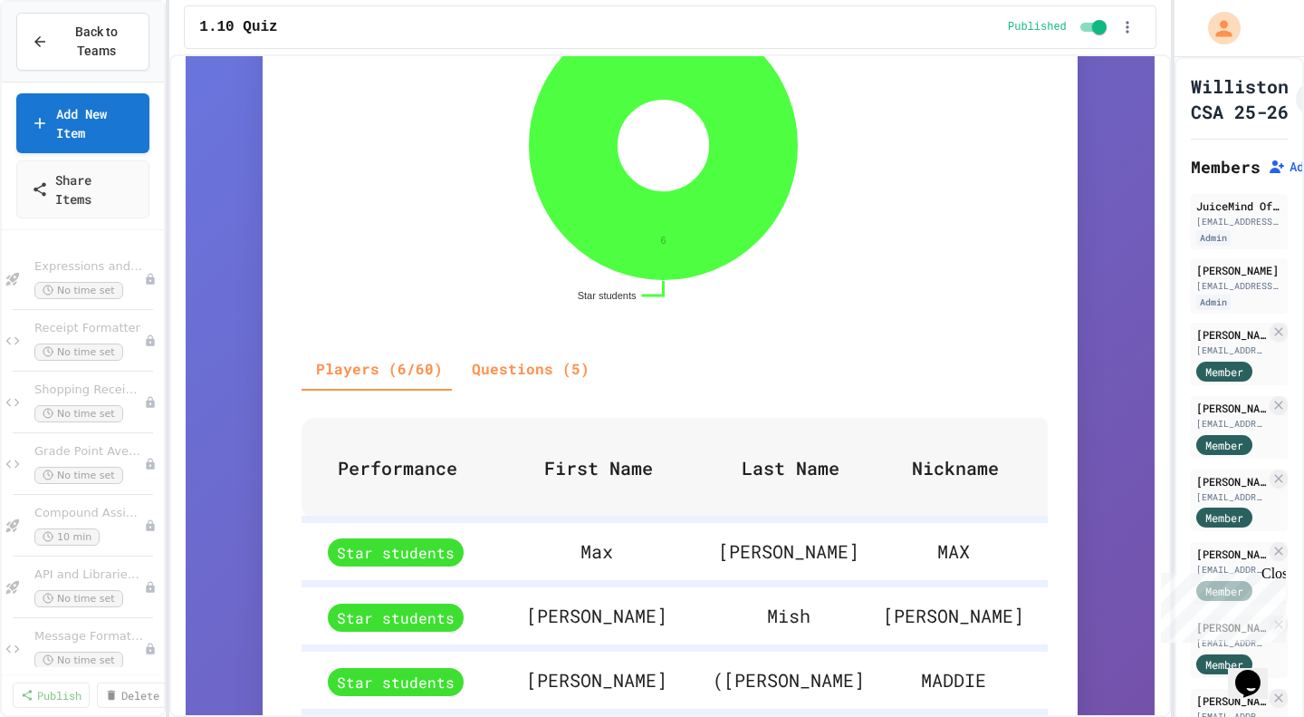
click at [500, 358] on button "Questions (5)" at bounding box center [530, 368] width 147 height 43
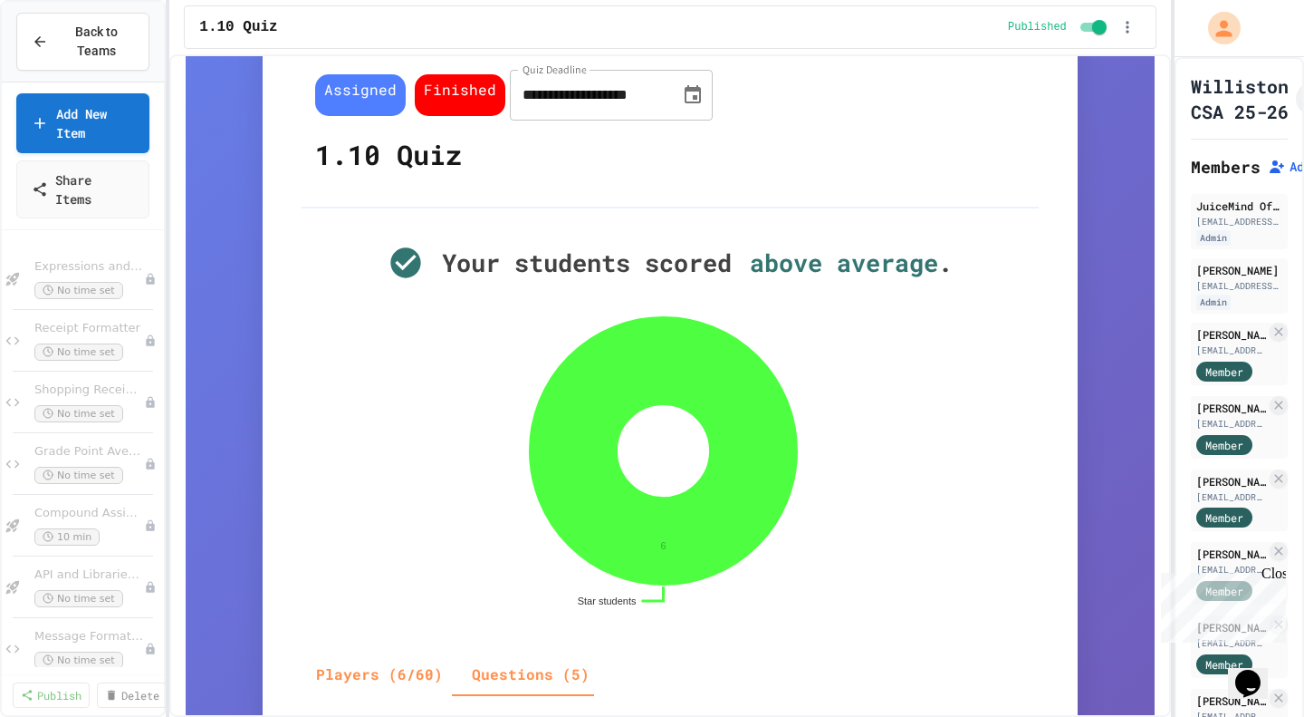
scroll to position [0, 0]
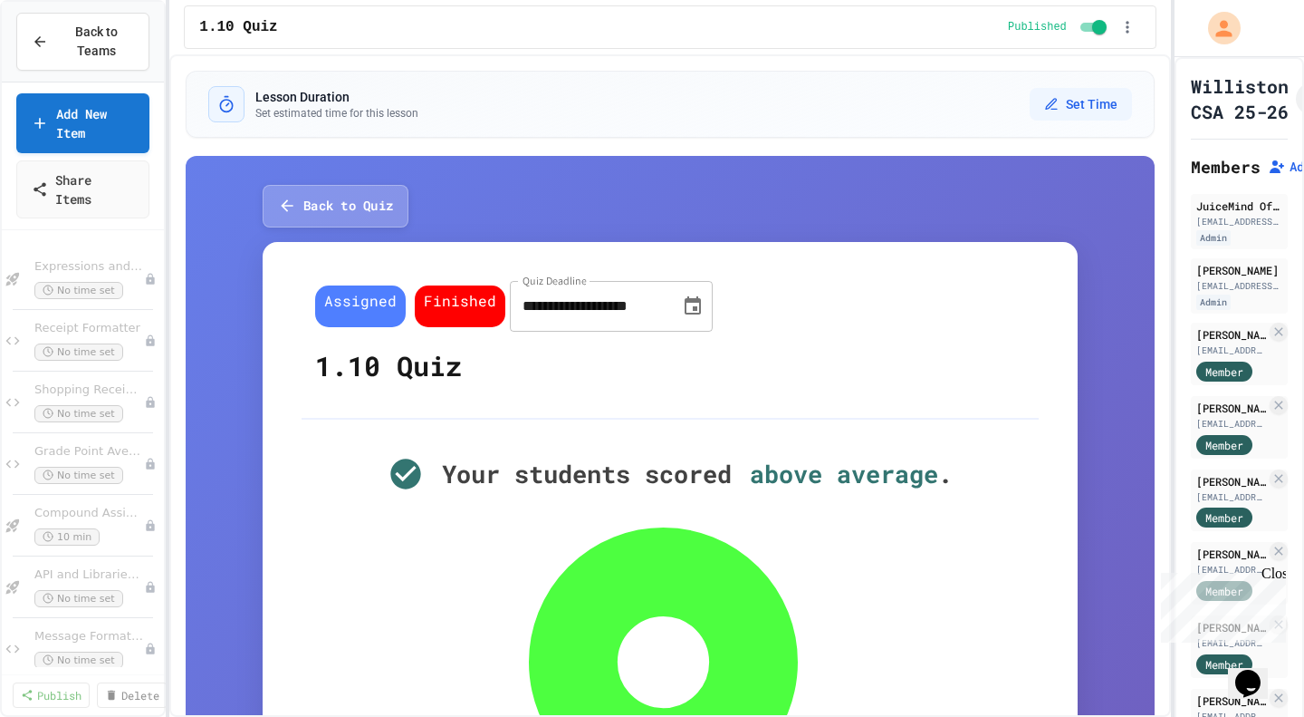
click at [1260, 676] on icon "Chat widget" at bounding box center [1248, 682] width 25 height 27
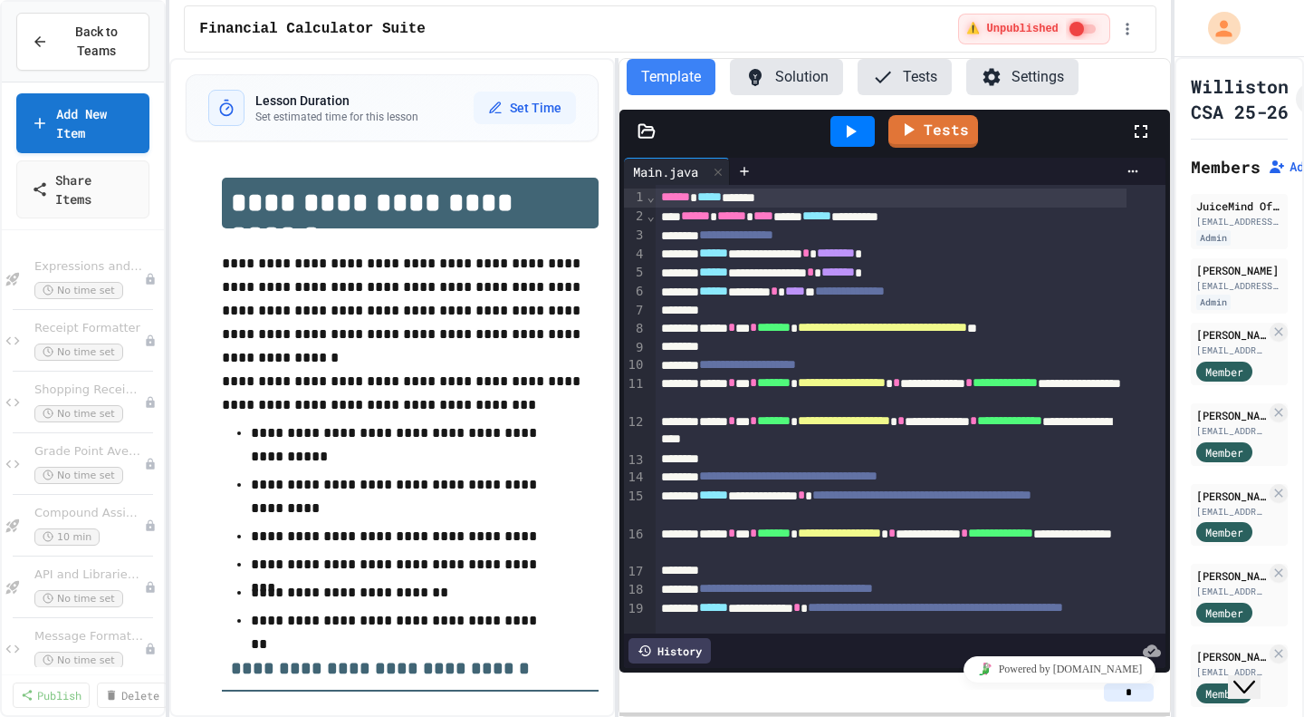
click at [1255, 676] on icon "Close Chat This icon closes the chat window." at bounding box center [1245, 687] width 22 height 22
click at [1202, 664] on p "Chat with us now!" at bounding box center [1220, 672] width 118 height 16
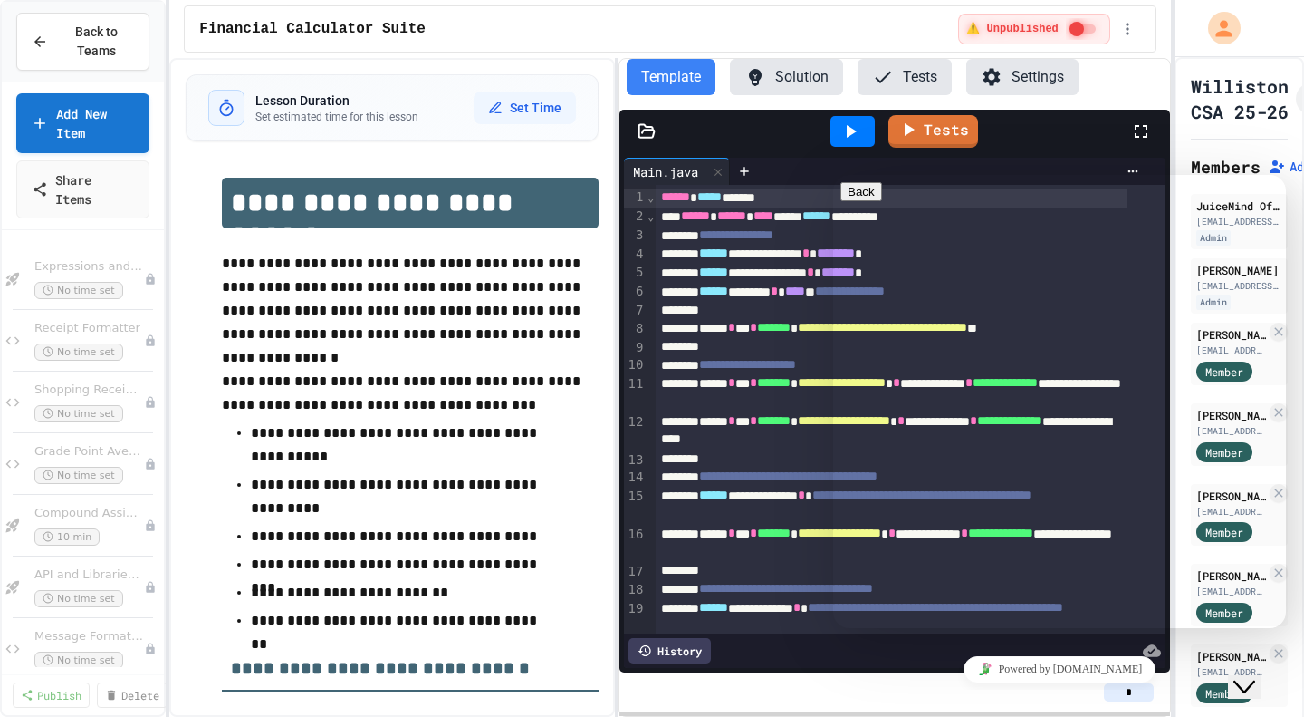
click at [908, 692] on textarea at bounding box center [911, 699] width 140 height 14
type textarea "**********"
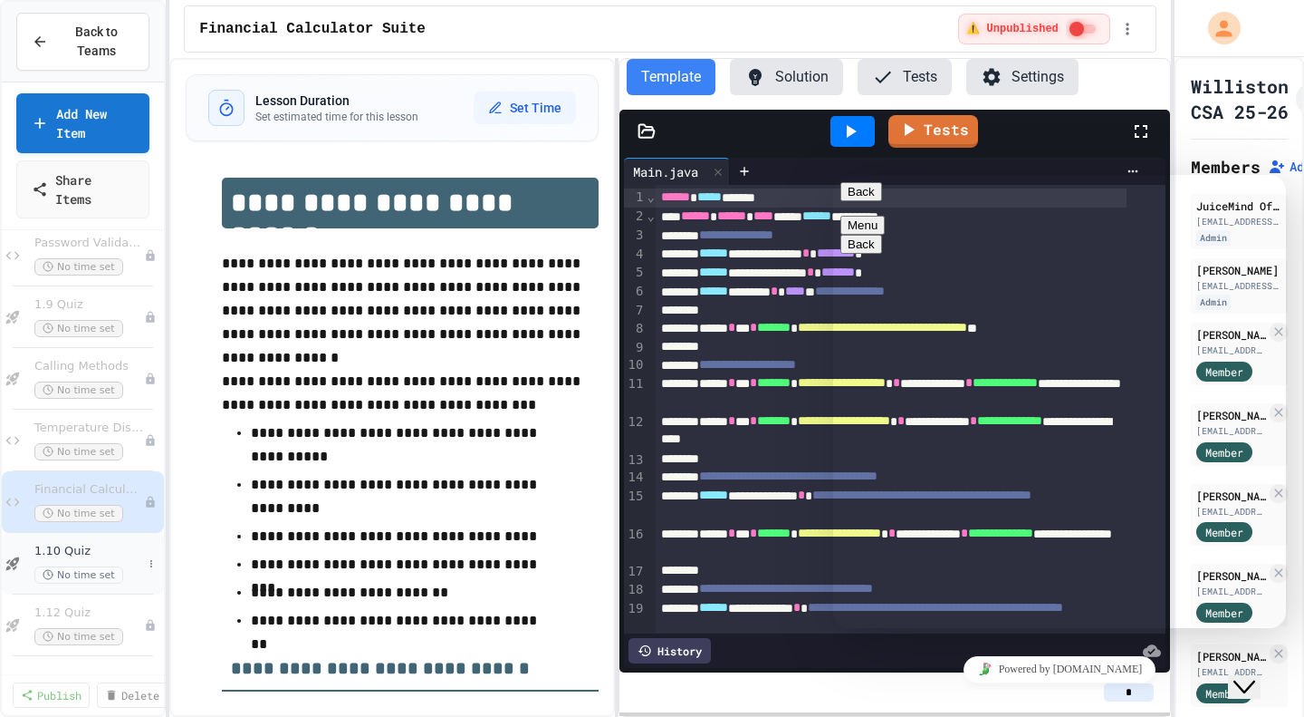
click at [101, 549] on span "1.10 Quiz" at bounding box center [88, 551] width 108 height 15
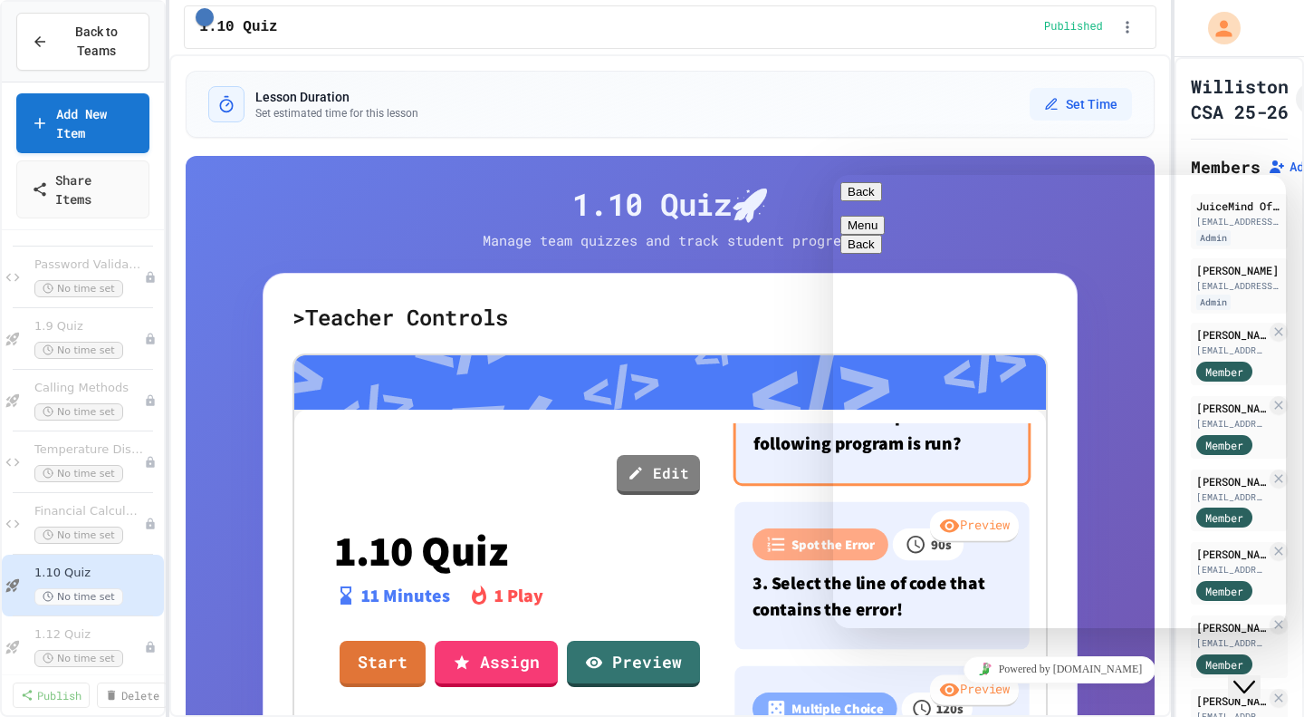
scroll to position [270, 0]
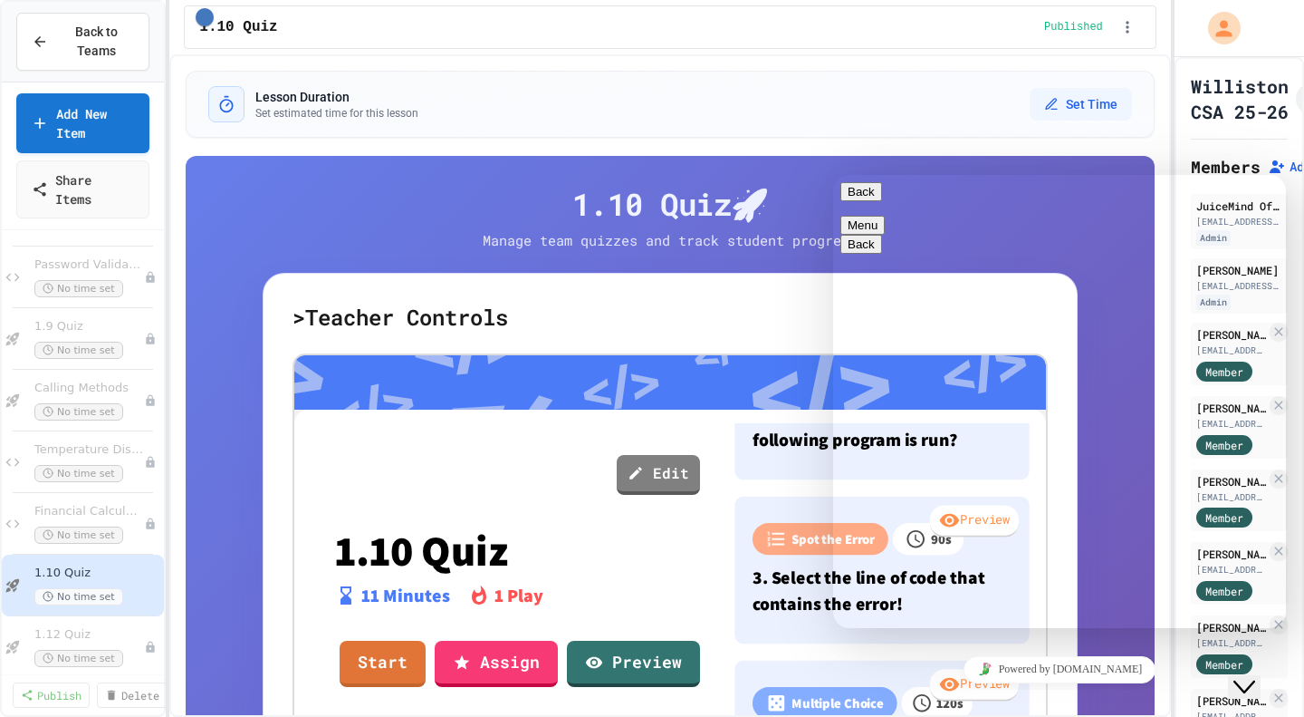
click at [349, 314] on h5 "> Teacher Controls" at bounding box center [670, 317] width 755 height 29
click at [293, 315] on h5 "> Teacher Controls" at bounding box center [670, 317] width 755 height 29
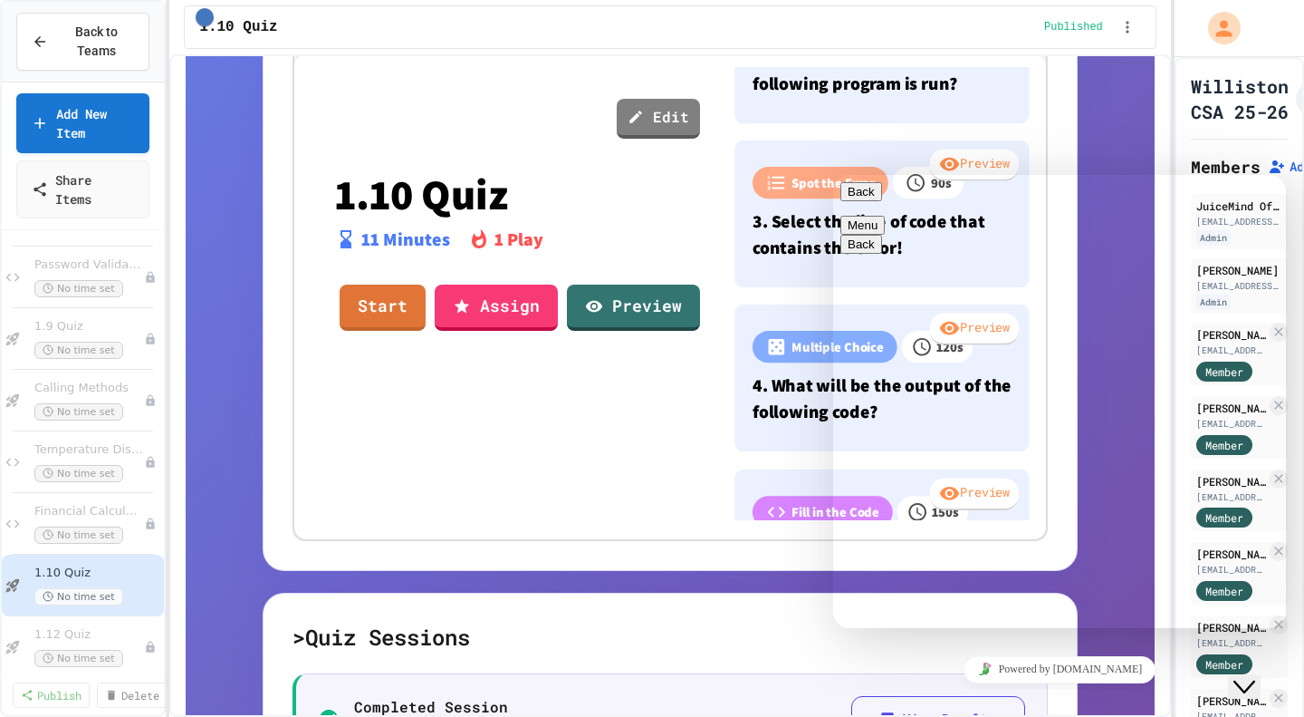
scroll to position [515, 0]
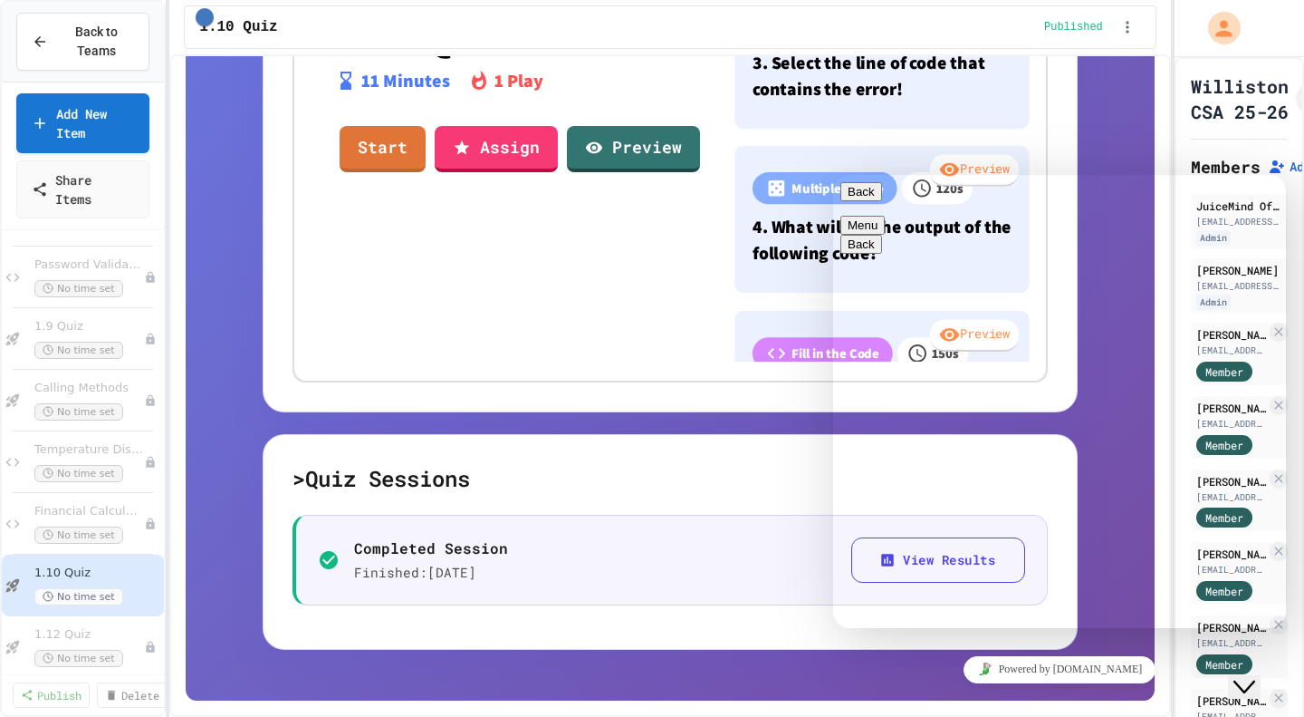
click at [885, 216] on button "Menu" at bounding box center [863, 225] width 44 height 19
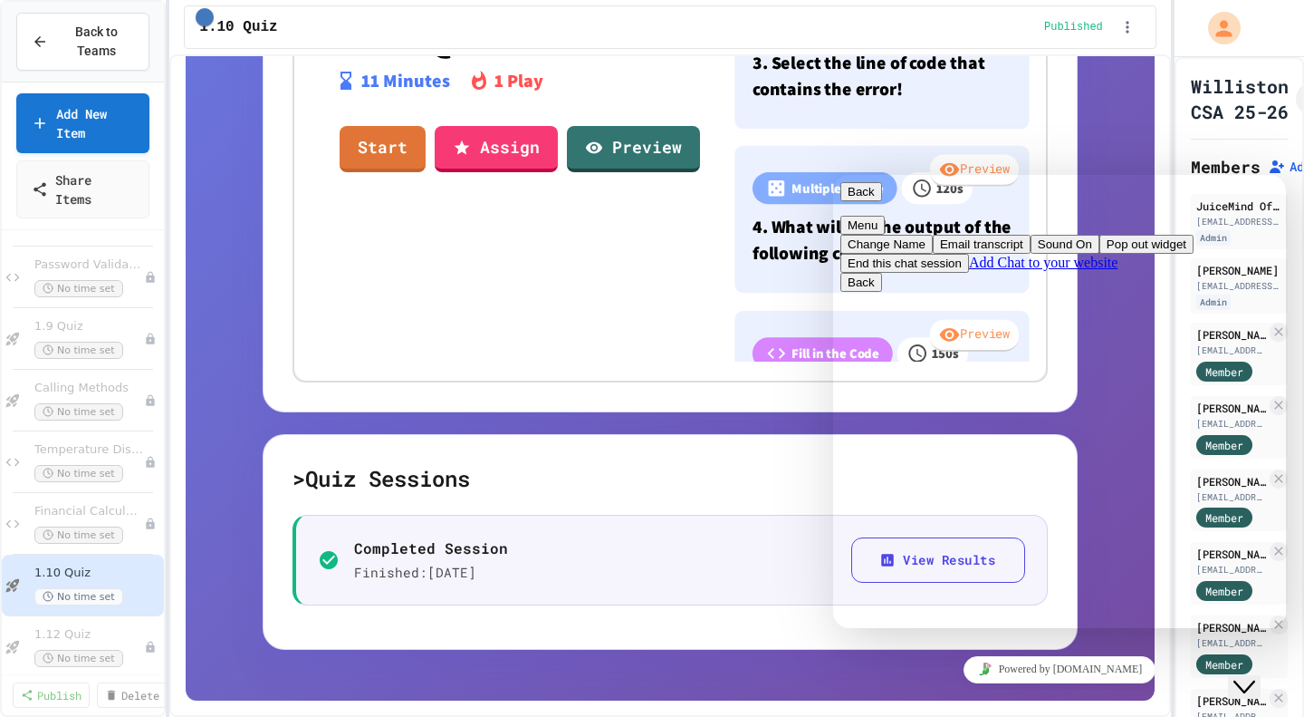
click at [1256, 235] on div "Change Name Email transcript Sound On Pop out widget End this chat session Add …" at bounding box center [1060, 254] width 438 height 38
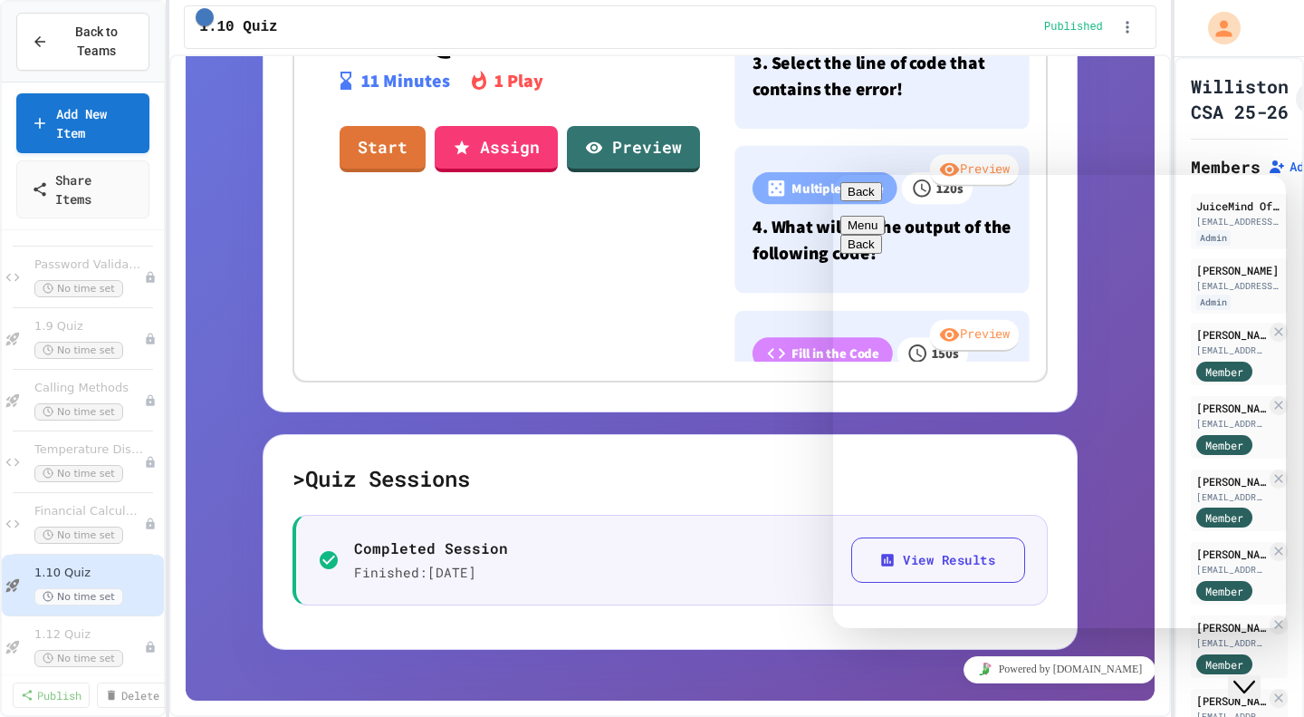
click at [521, 364] on div "Edit 1.10 Quiz 11 Minutes 1 Play Start Assign Preview Preview Multiple Choice 6…" at bounding box center [670, 135] width 752 height 480
click at [1255, 676] on icon "Close Chat This icon closes the chat window." at bounding box center [1245, 687] width 22 height 22
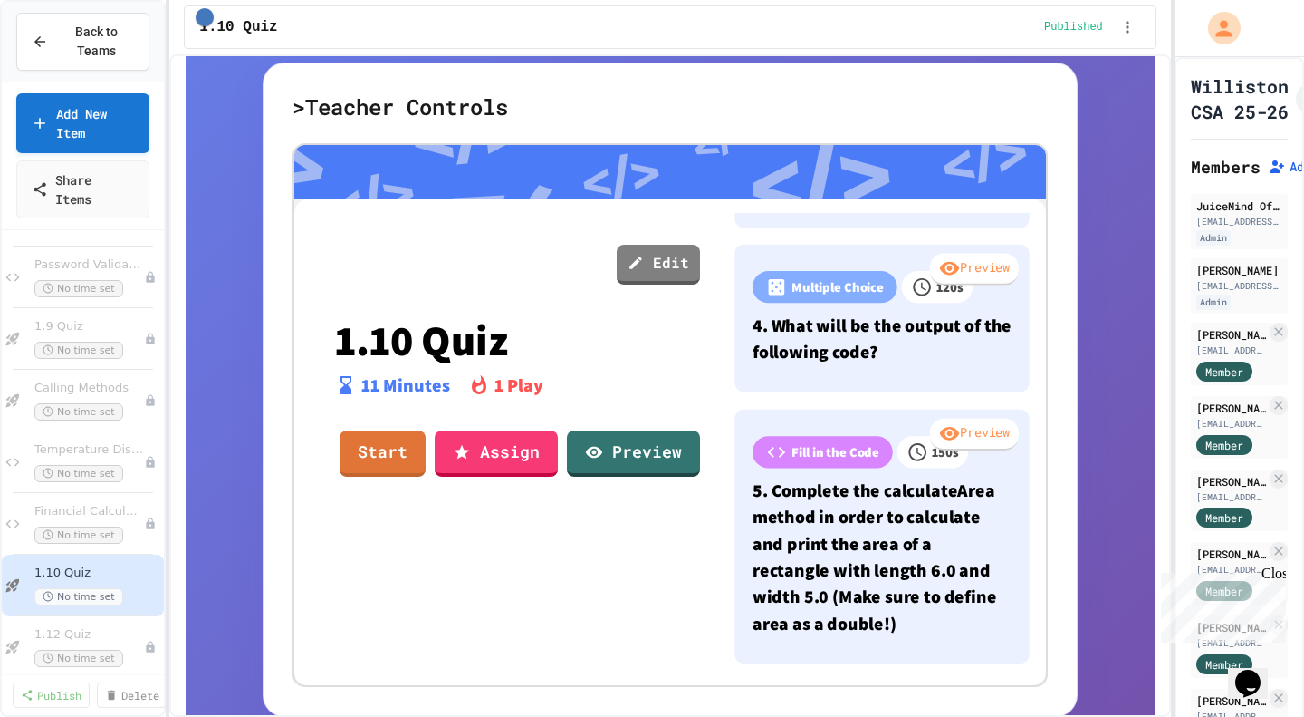
scroll to position [516, 0]
click at [518, 448] on link "Assign" at bounding box center [496, 454] width 123 height 46
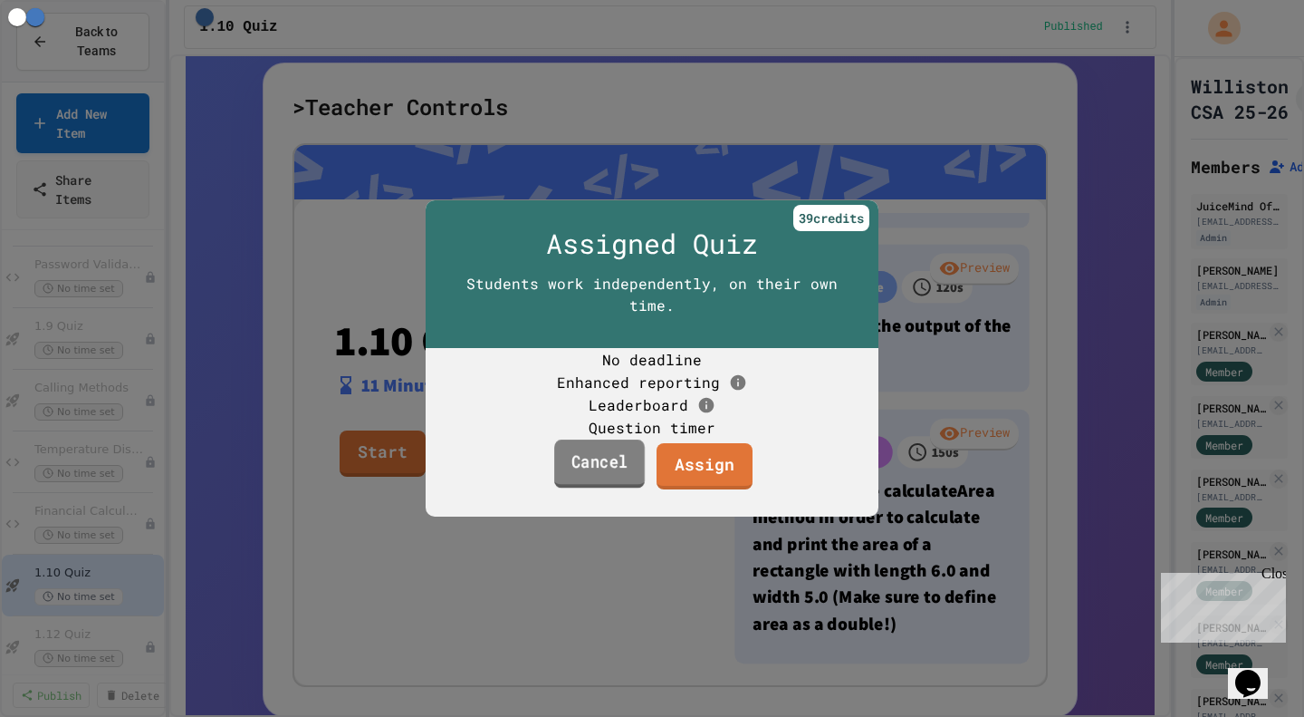
click at [574, 488] on link "Cancel" at bounding box center [599, 463] width 91 height 49
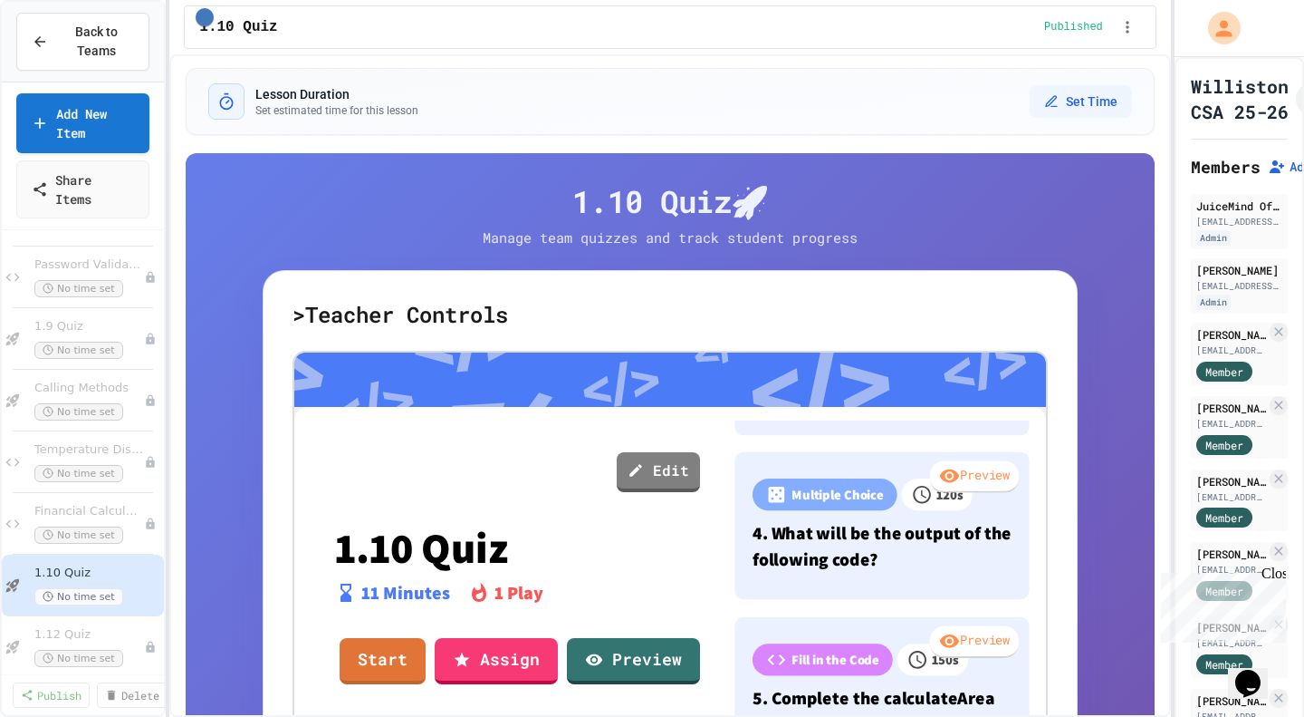
scroll to position [0, 0]
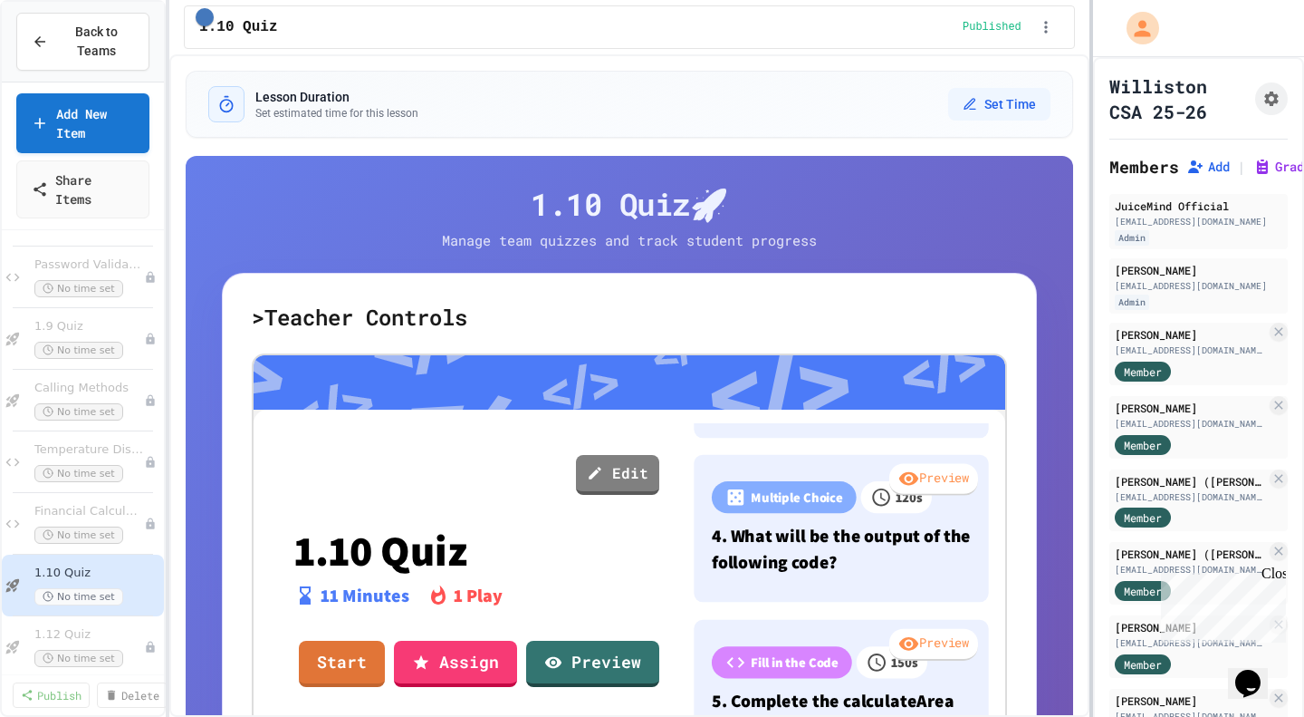
click at [1090, 296] on div at bounding box center [1092, 358] width 4 height 717
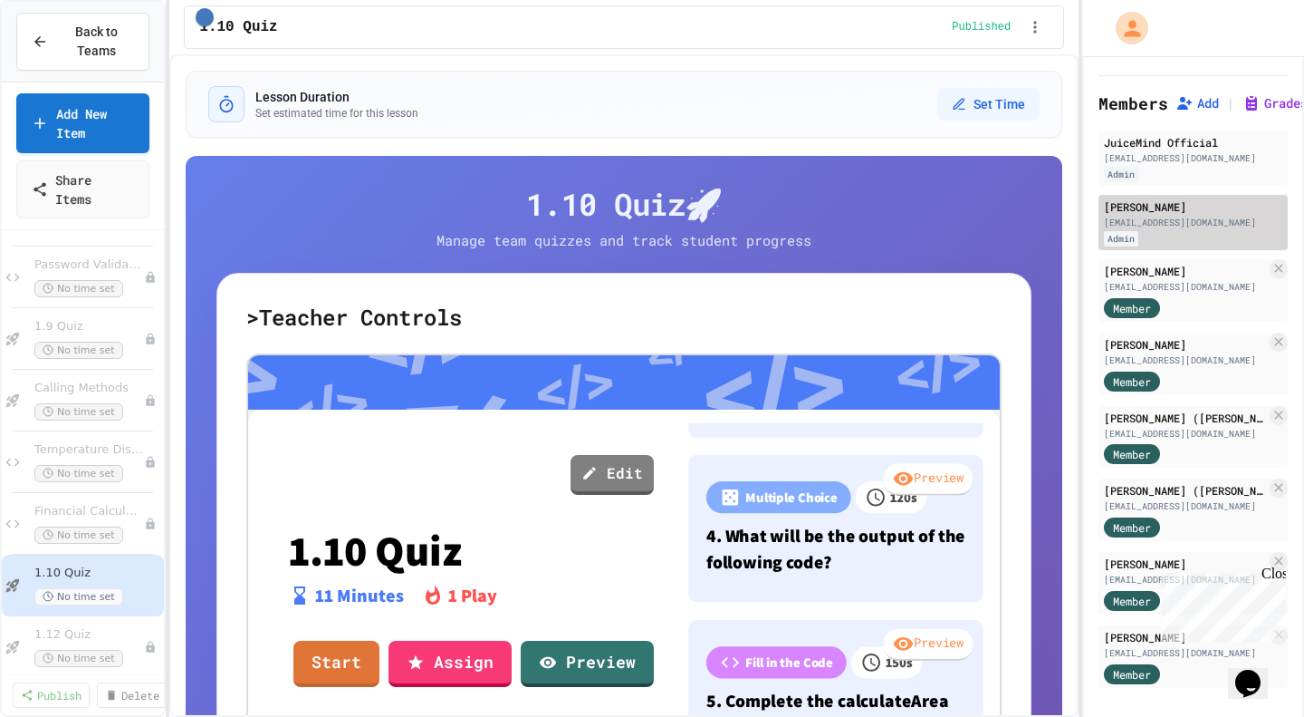
scroll to position [87, 0]
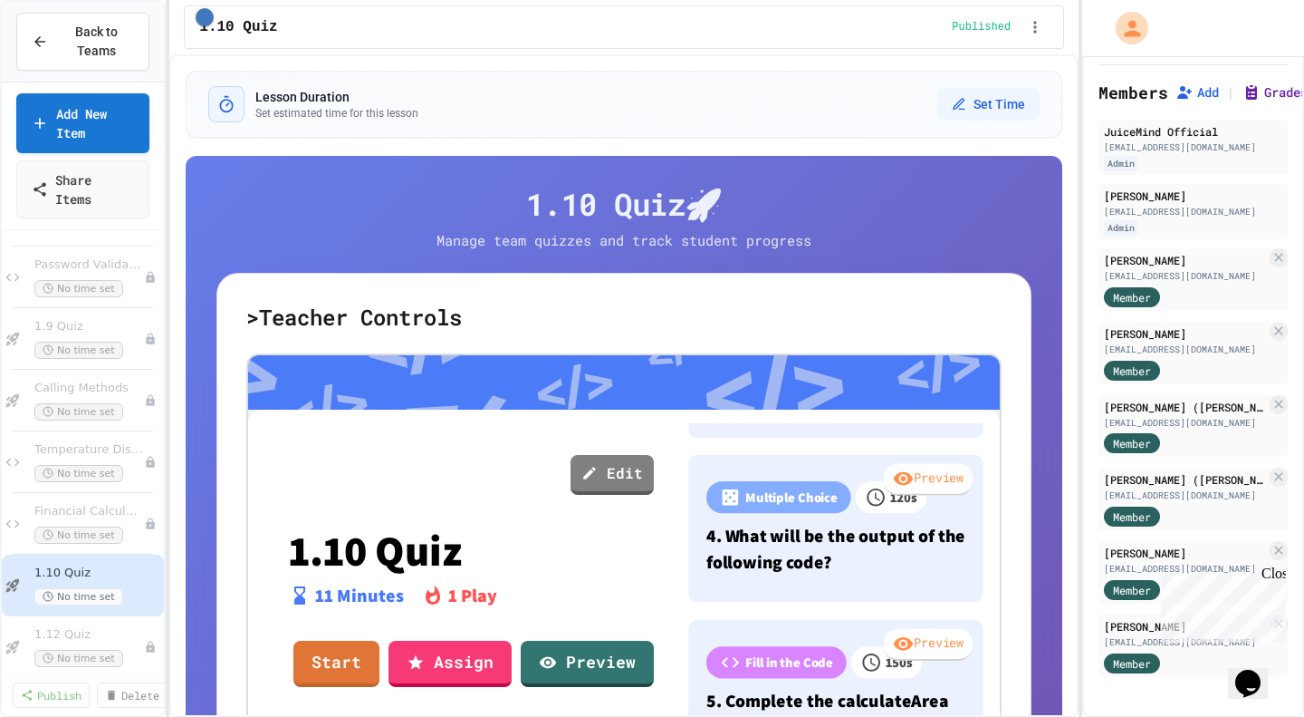
click at [1264, 83] on button "Grades" at bounding box center [1275, 92] width 65 height 18
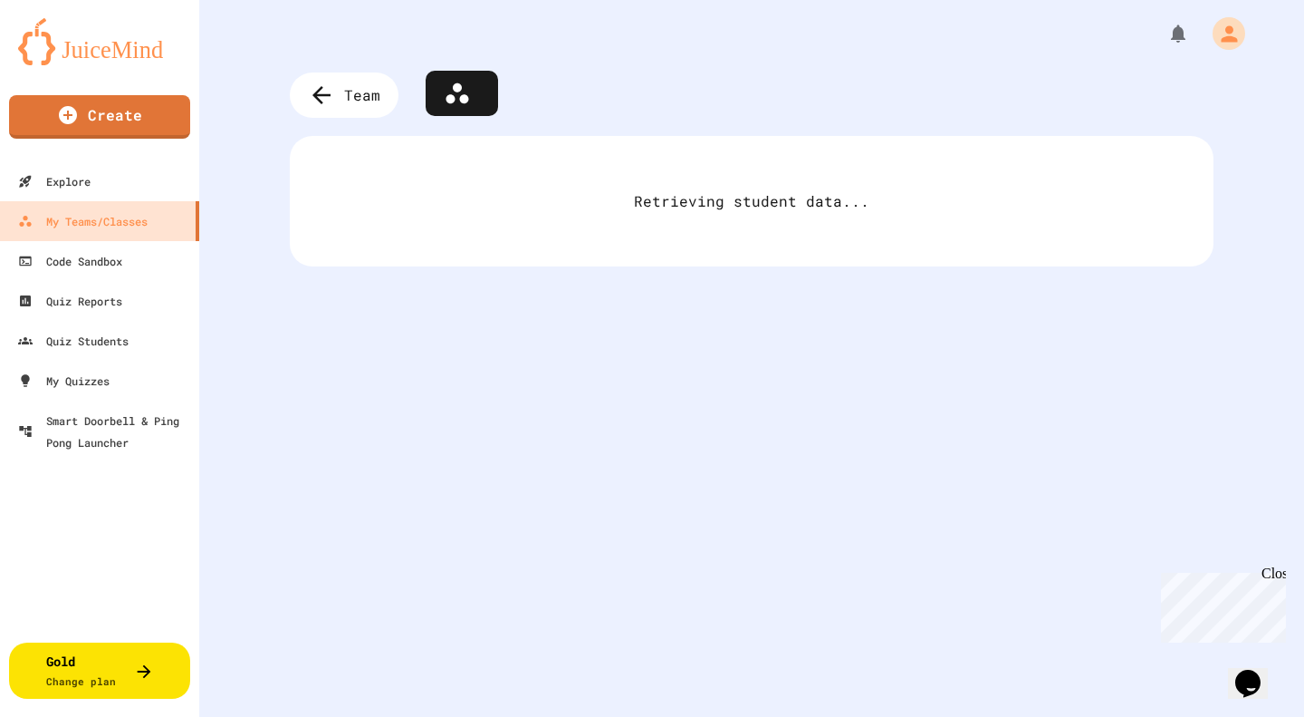
click at [689, 212] on div "Retrieving student data..." at bounding box center [752, 201] width 924 height 130
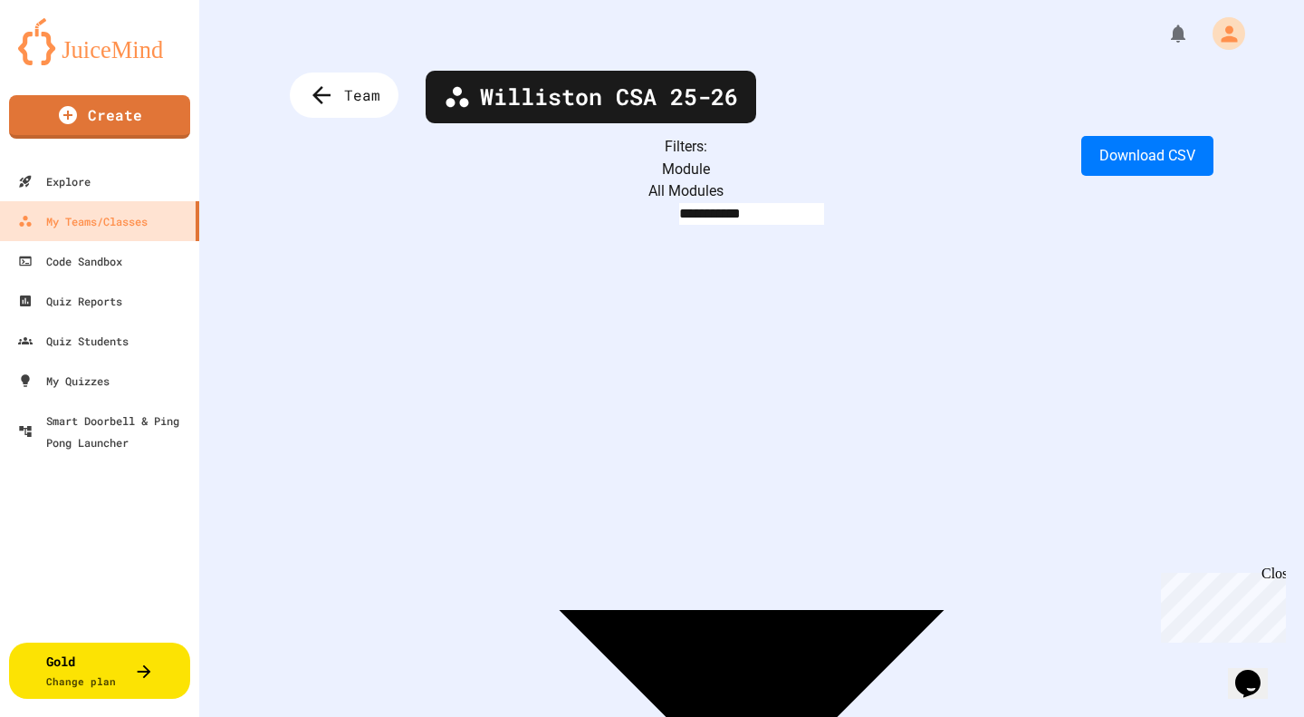
scroll to position [153, 0]
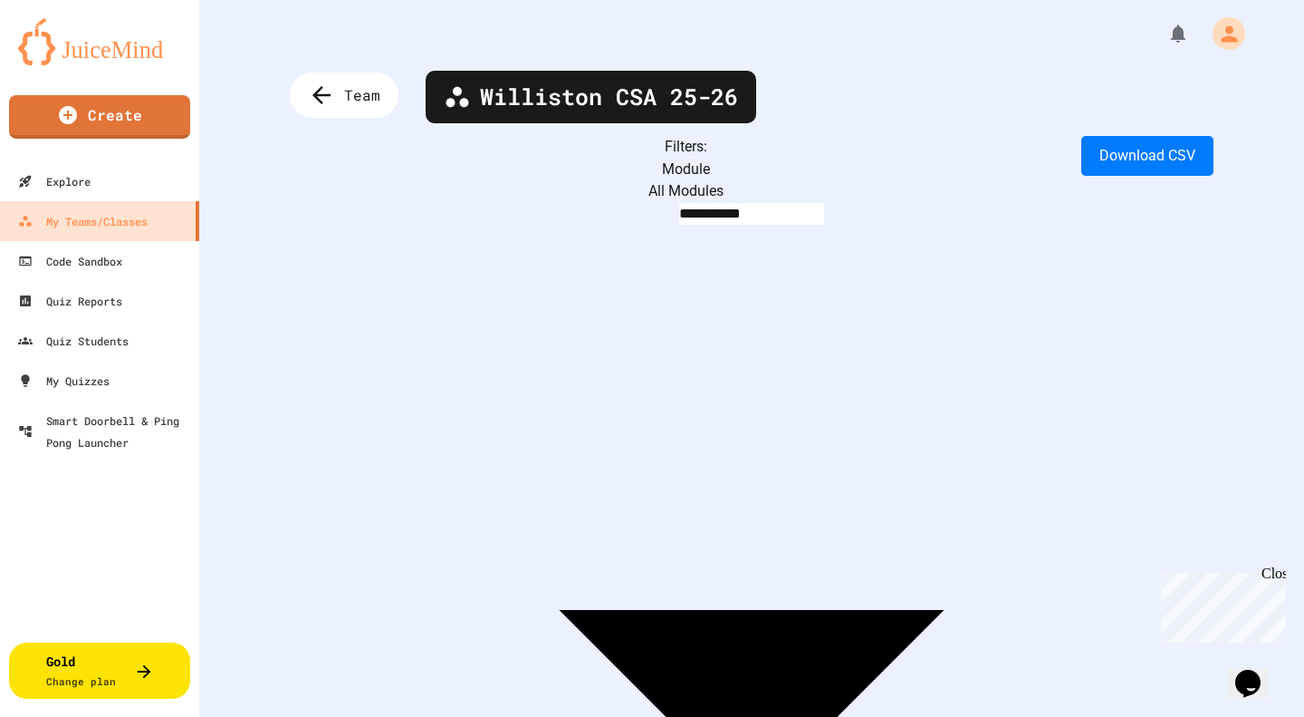
scroll to position [2, 0]
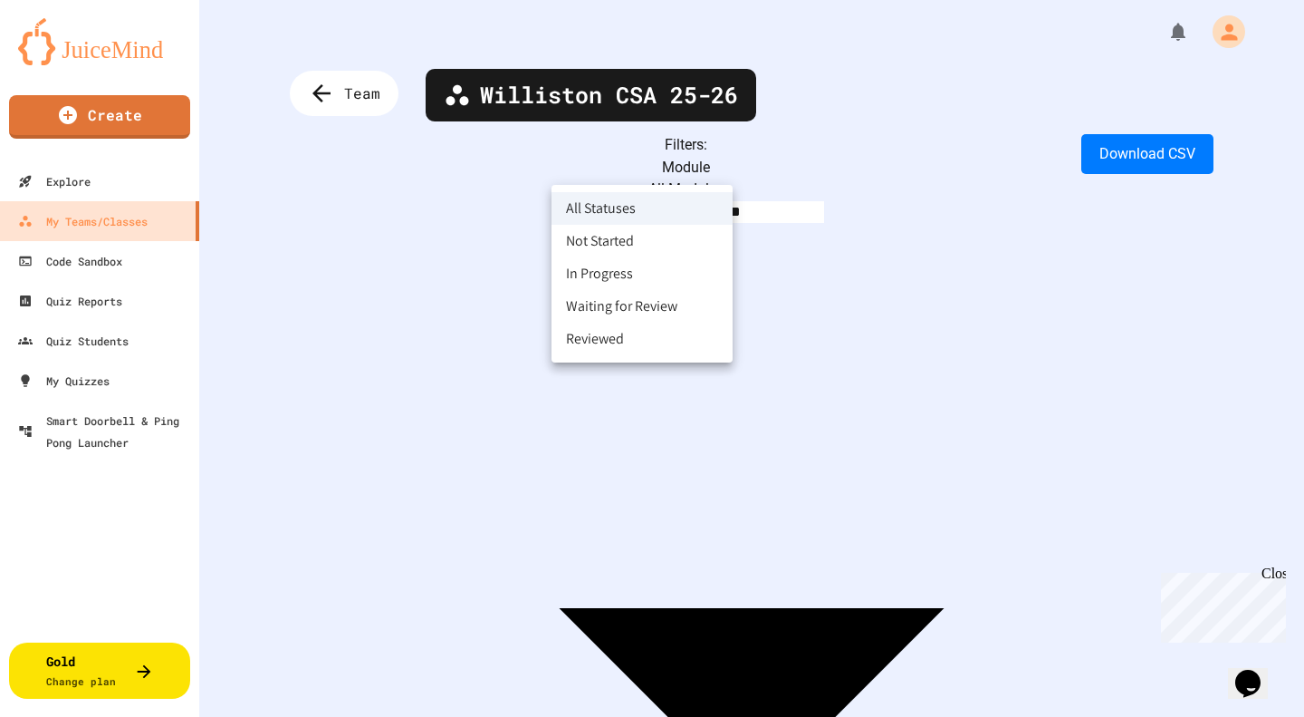
click at [632, 152] on body "**********" at bounding box center [652, 358] width 1304 height 717
click at [445, 169] on div at bounding box center [652, 358] width 1304 height 717
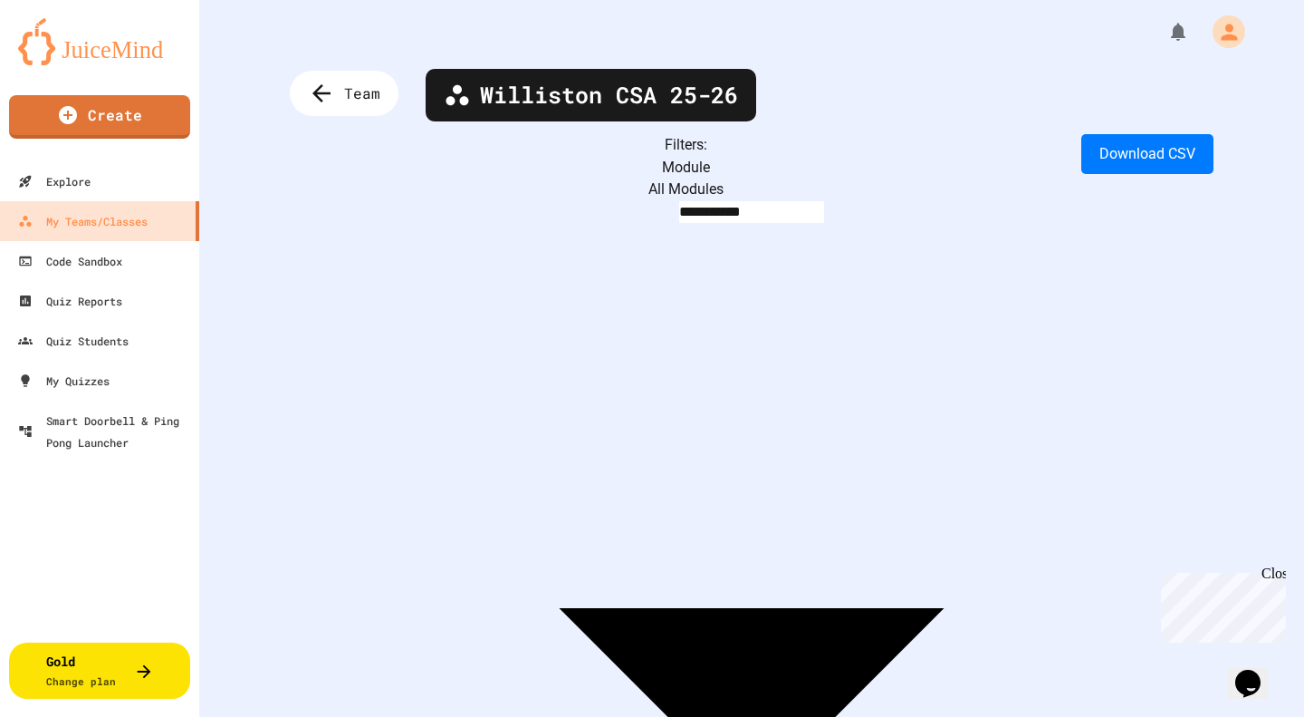
click at [445, 169] on body "**********" at bounding box center [652, 358] width 1304 height 717
